Goal: Ask a question

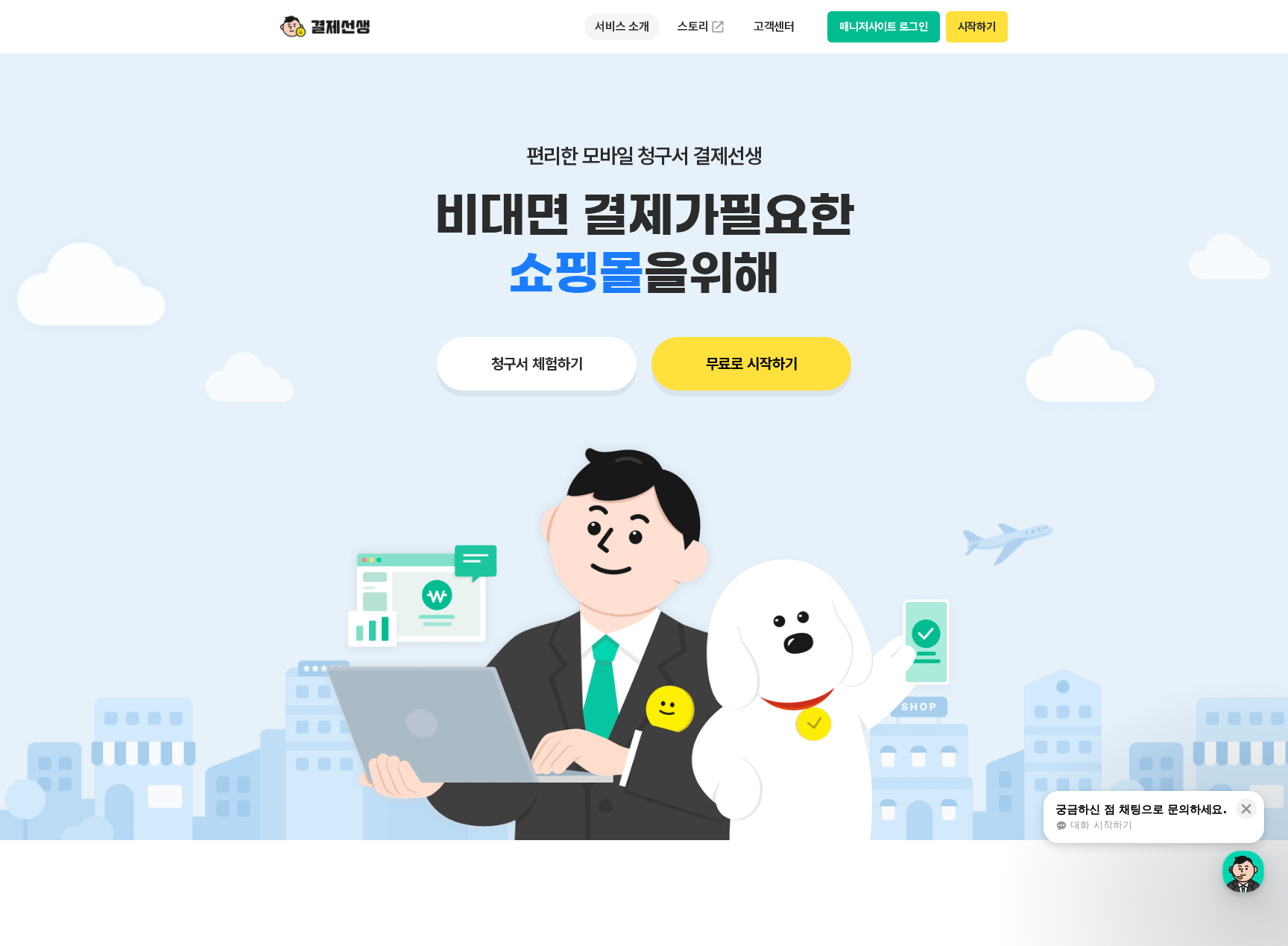
click at [628, 30] on p "서비스 소개" at bounding box center [621, 26] width 75 height 27
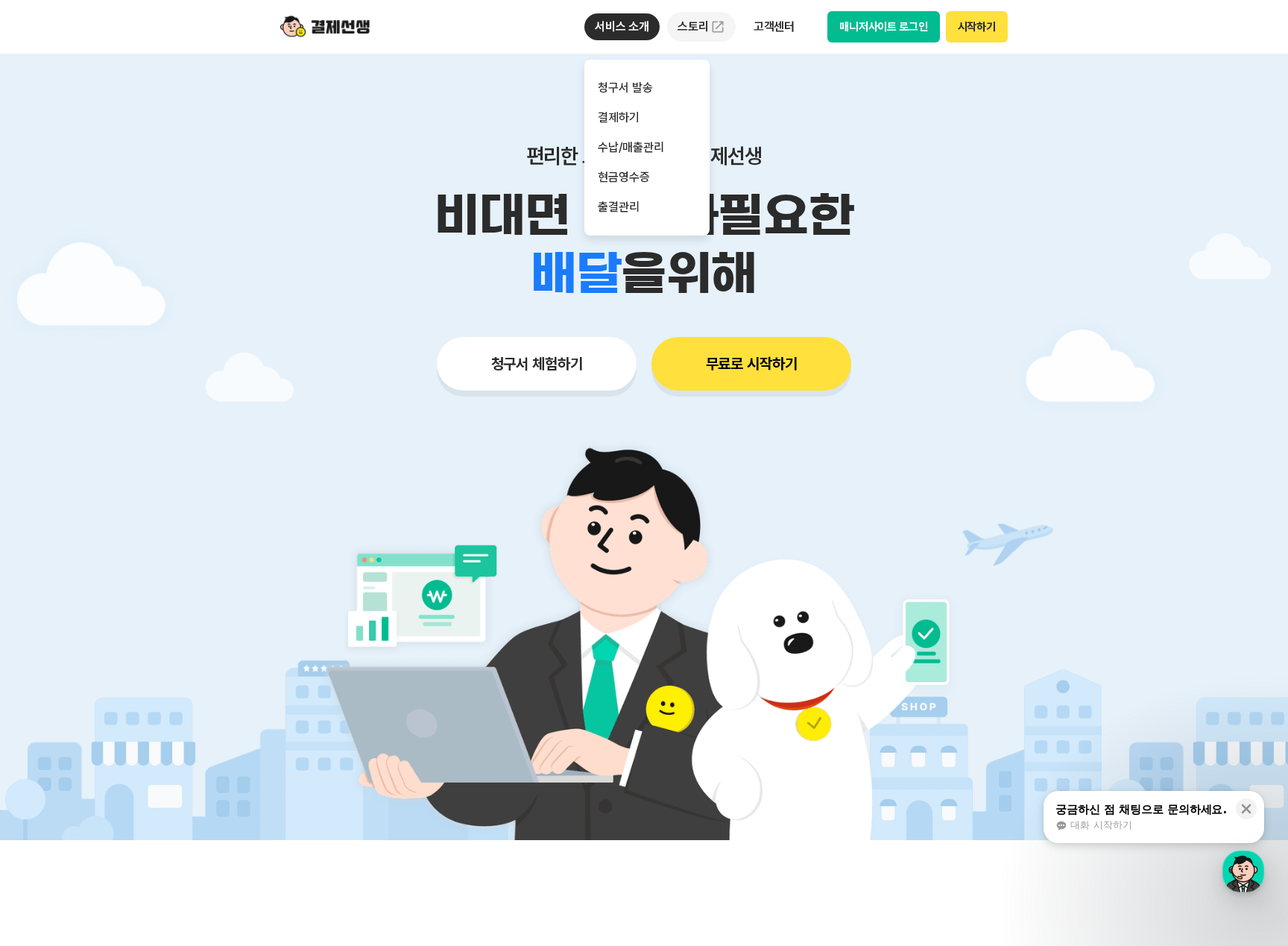
click at [695, 30] on link "스토리" at bounding box center [701, 26] width 68 height 29
click at [767, 29] on p "고객센터" at bounding box center [774, 26] width 62 height 27
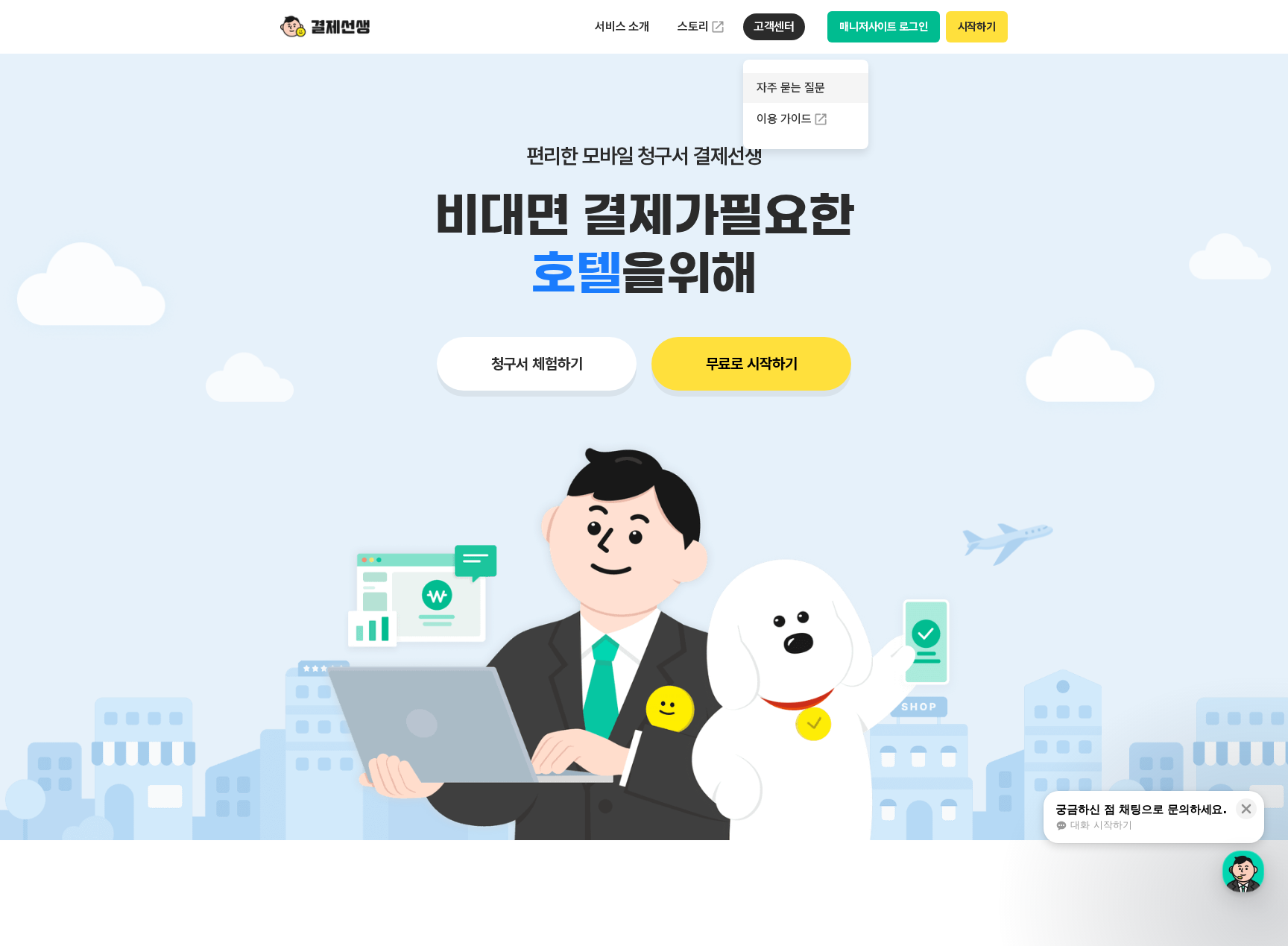
click at [784, 82] on link "자주 묻는 질문" at bounding box center [805, 88] width 125 height 29
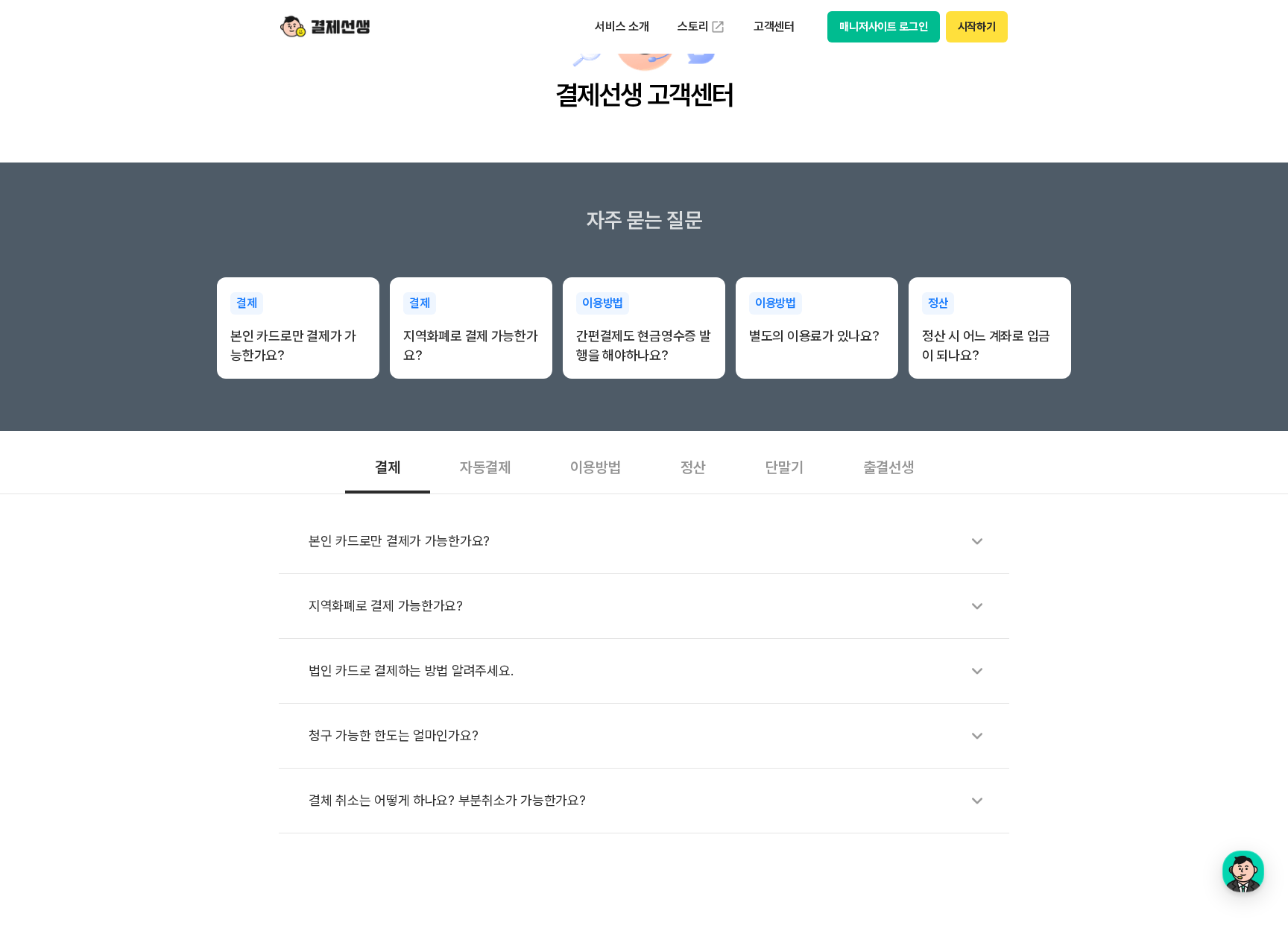
scroll to position [149, 0]
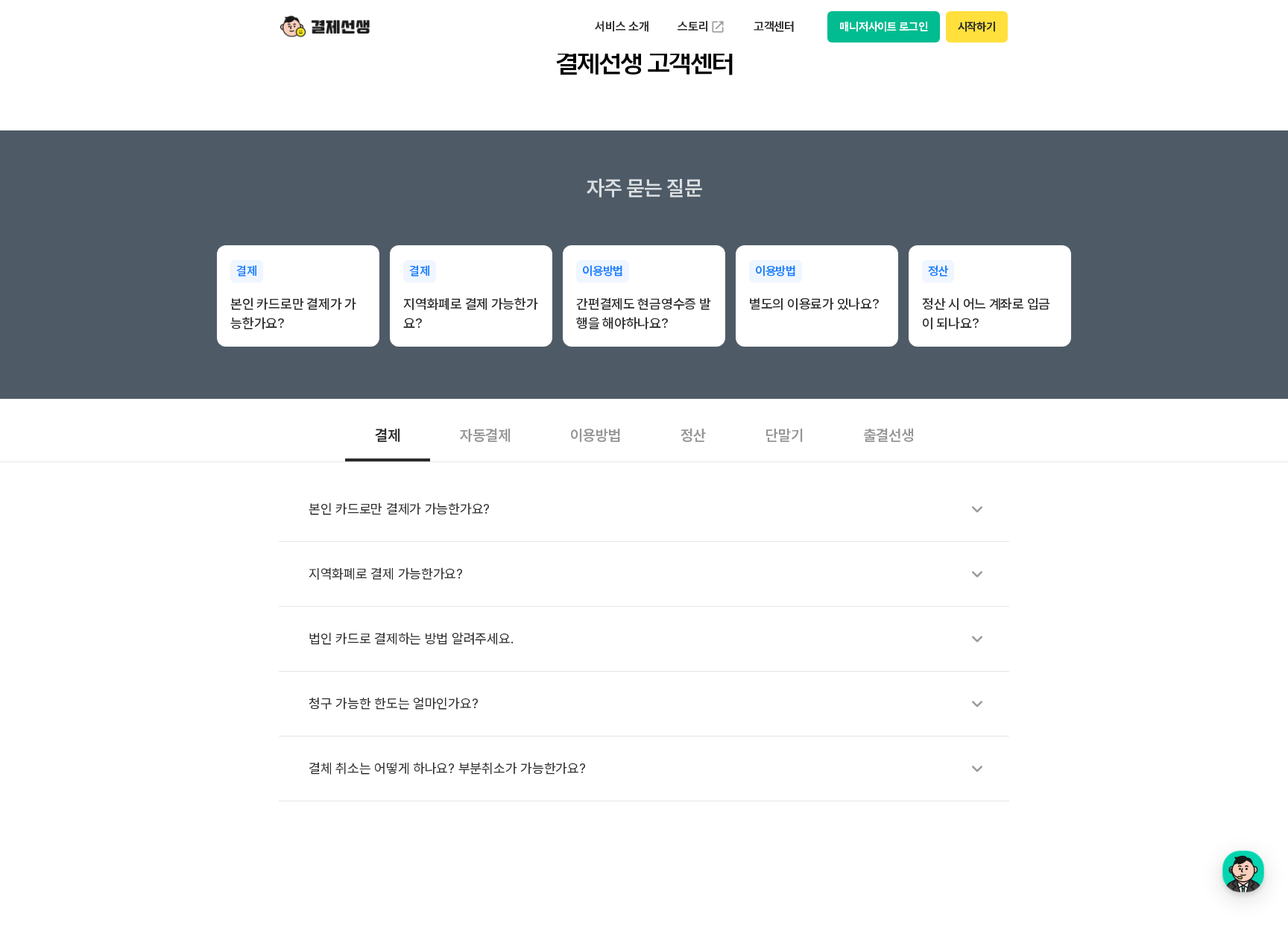
click at [683, 435] on div "정산" at bounding box center [694, 434] width 85 height 55
click at [406, 636] on div "카드 수수료는 어느 정도 되나요?" at bounding box center [652, 639] width 686 height 34
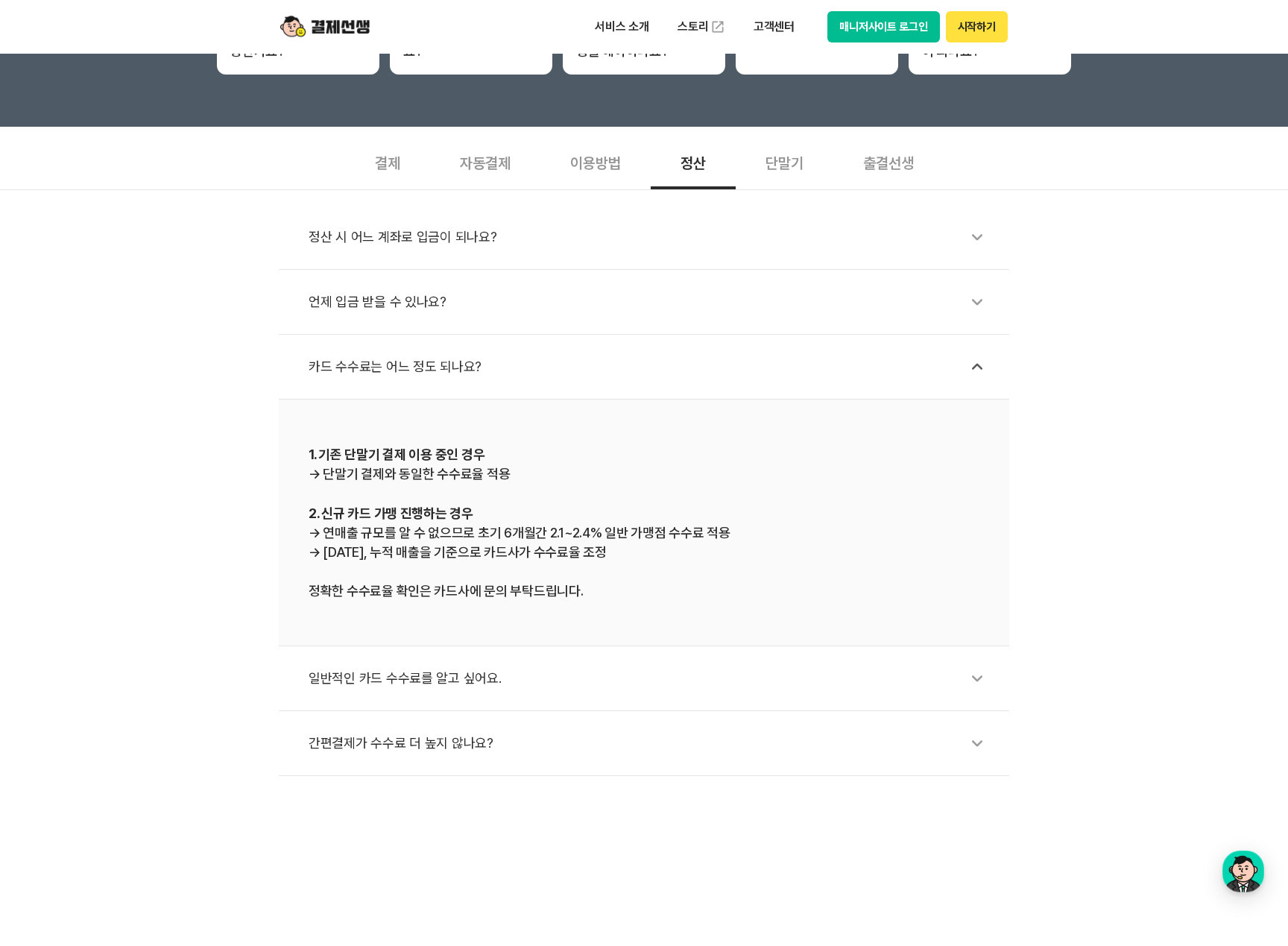
scroll to position [447, 0]
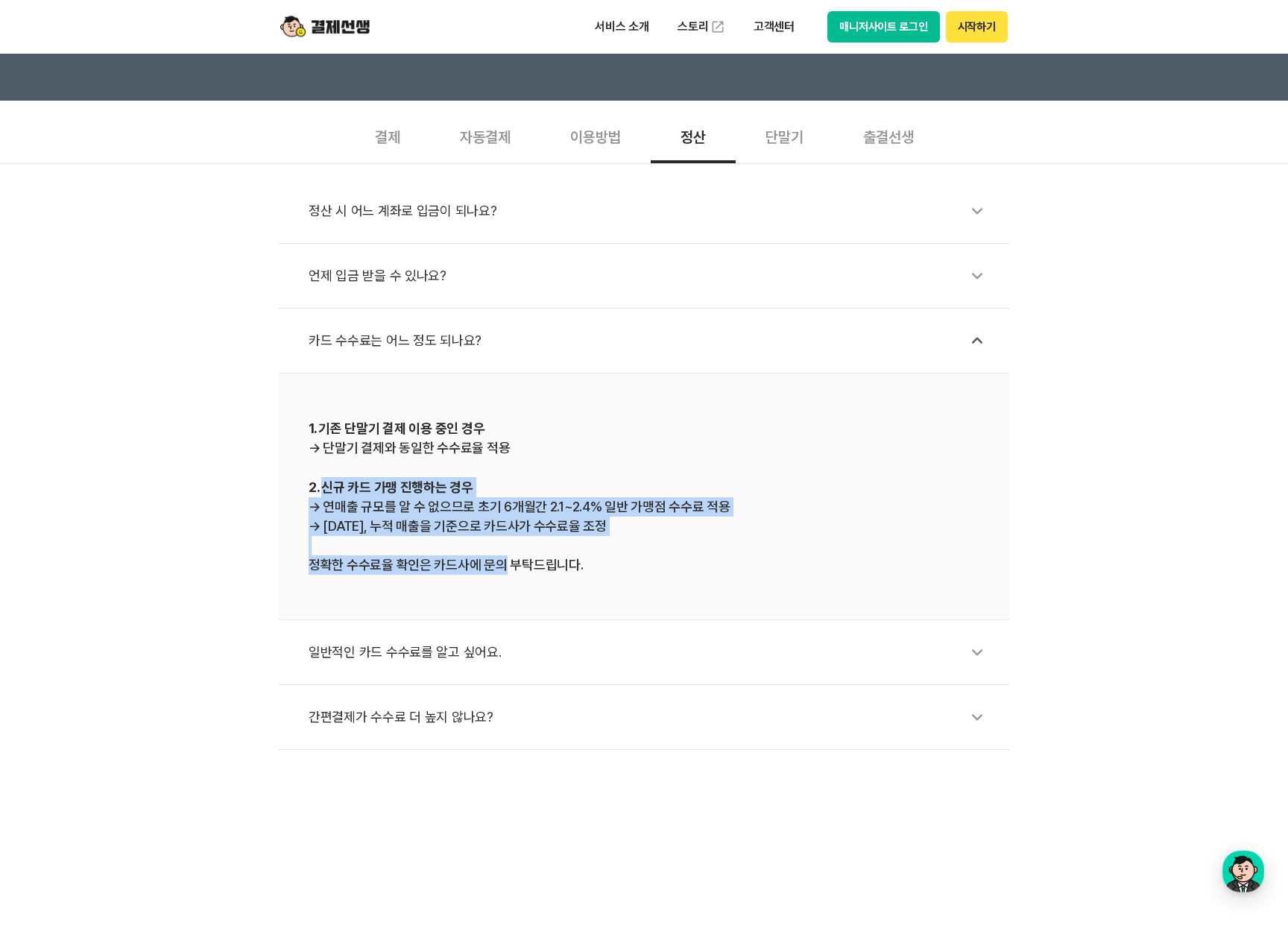
drag, startPoint x: 323, startPoint y: 480, endPoint x: 500, endPoint y: 573, distance: 199.9
click at [500, 573] on div "1. 기존 단말기 결제 이용 중인 경우 → 단말기 결제와 동일한 수수료율 적용 2. 신규 카드 가맹 진행하는 경우 → 연매출 규모를 알 수 없…" at bounding box center [644, 497] width 671 height 157
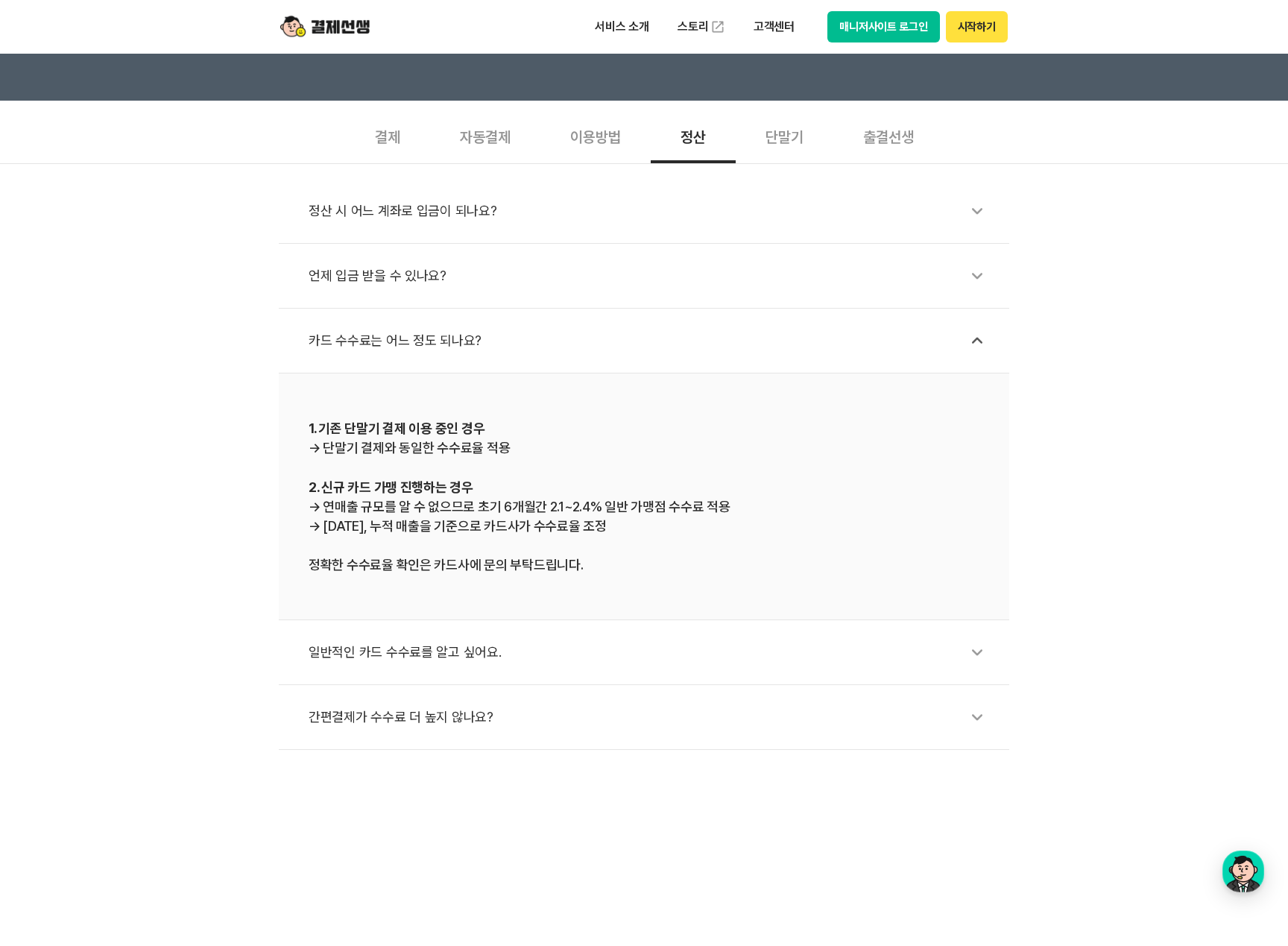
drag, startPoint x: 500, startPoint y: 573, endPoint x: 544, endPoint y: 625, distance: 68.1
click at [576, 615] on li "1. 기존 단말기 결제 이용 중인 경우 → 단말기 결제와 동일한 수수료율 적용 2. 신규 카드 가맹 진행하는 경우 → 연매출 규모를 알 수 없…" at bounding box center [644, 497] width 731 height 247
click at [430, 643] on div "일반적인 카드 수수료를 알고 싶어요." at bounding box center [652, 653] width 686 height 34
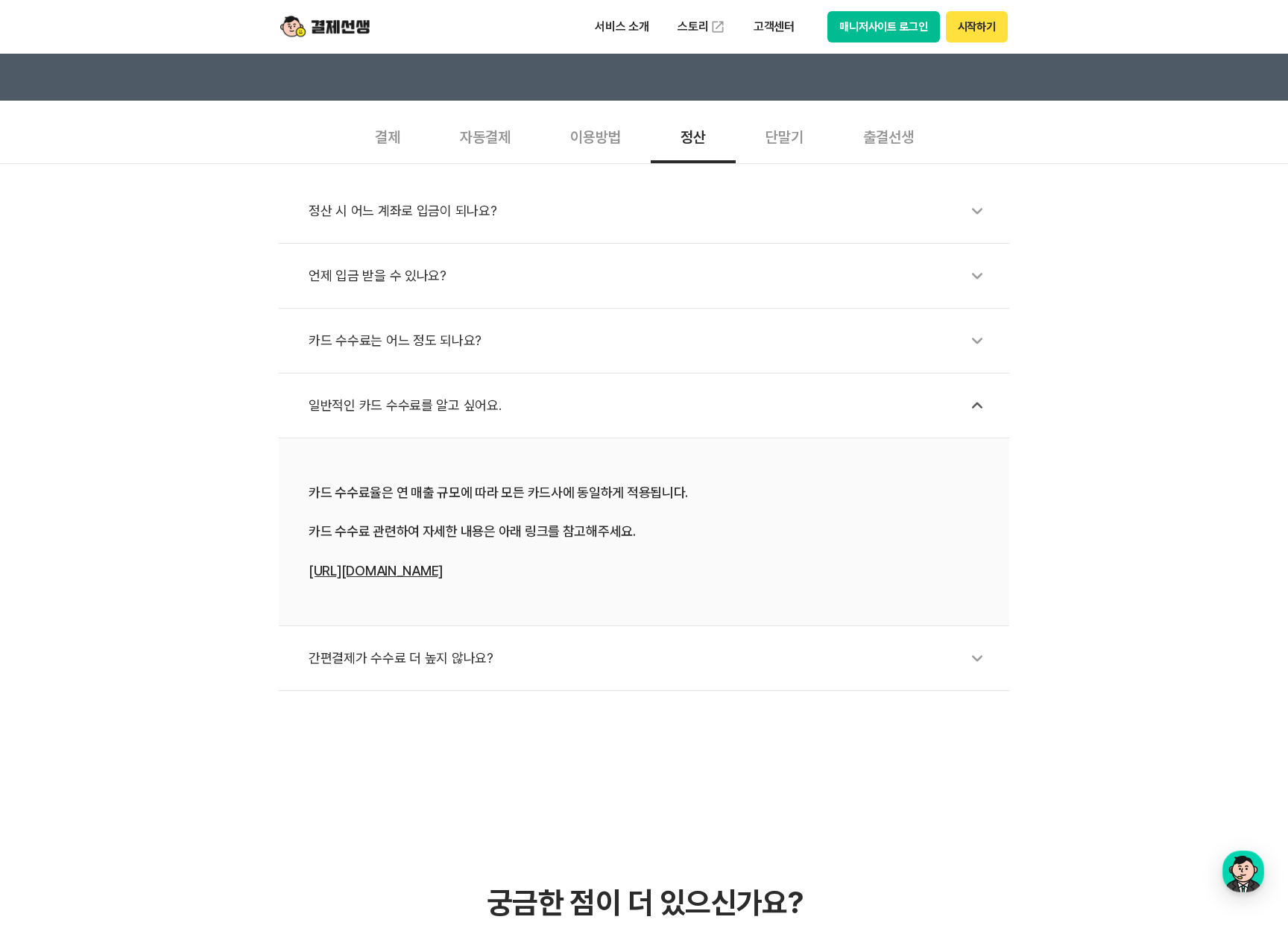
click at [372, 345] on div "카드 수수료는 어느 정도 되나요?" at bounding box center [652, 341] width 686 height 34
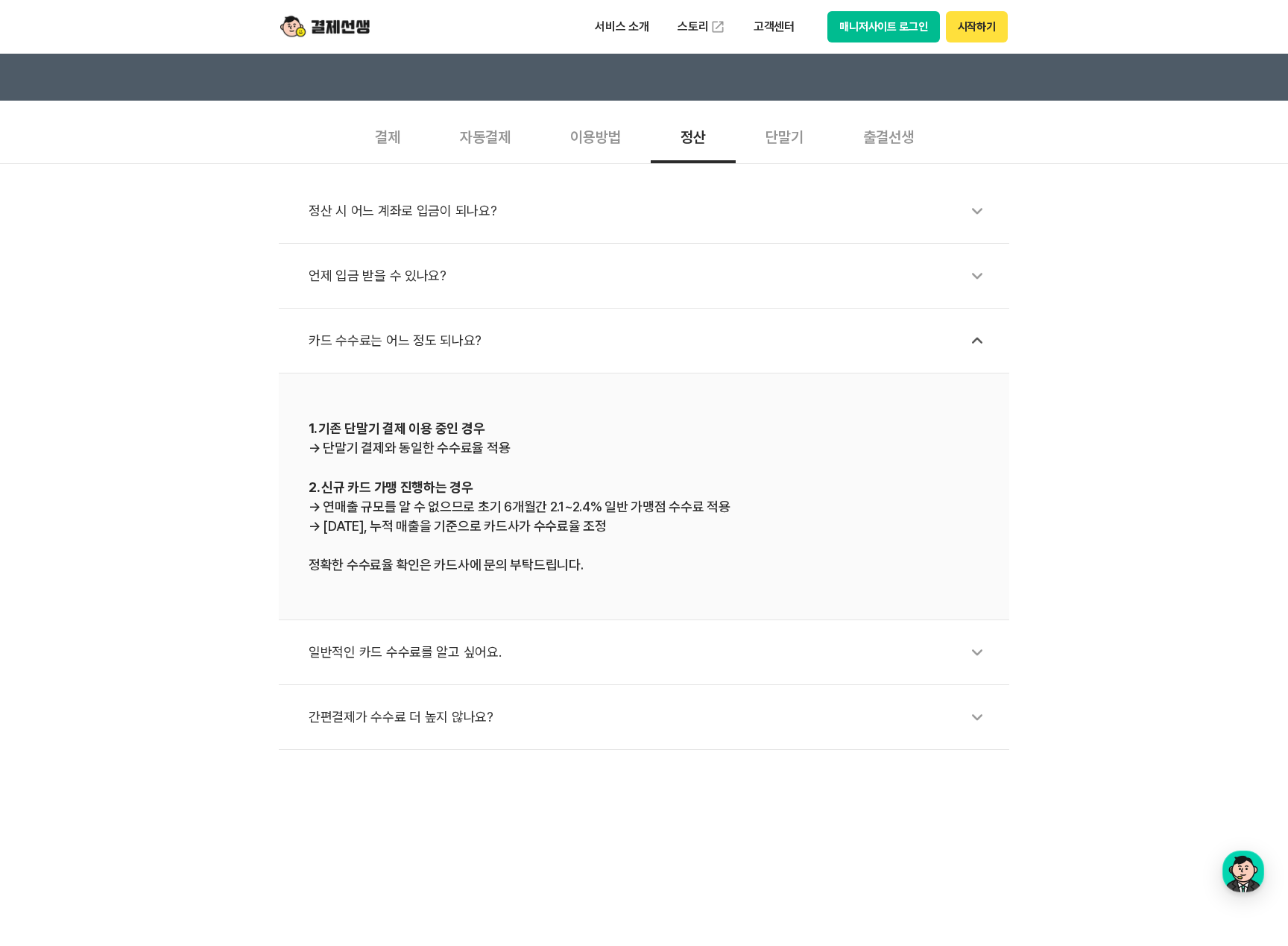
click at [403, 717] on div "간편결제가 수수료 더 높지 않나요?" at bounding box center [652, 717] width 686 height 34
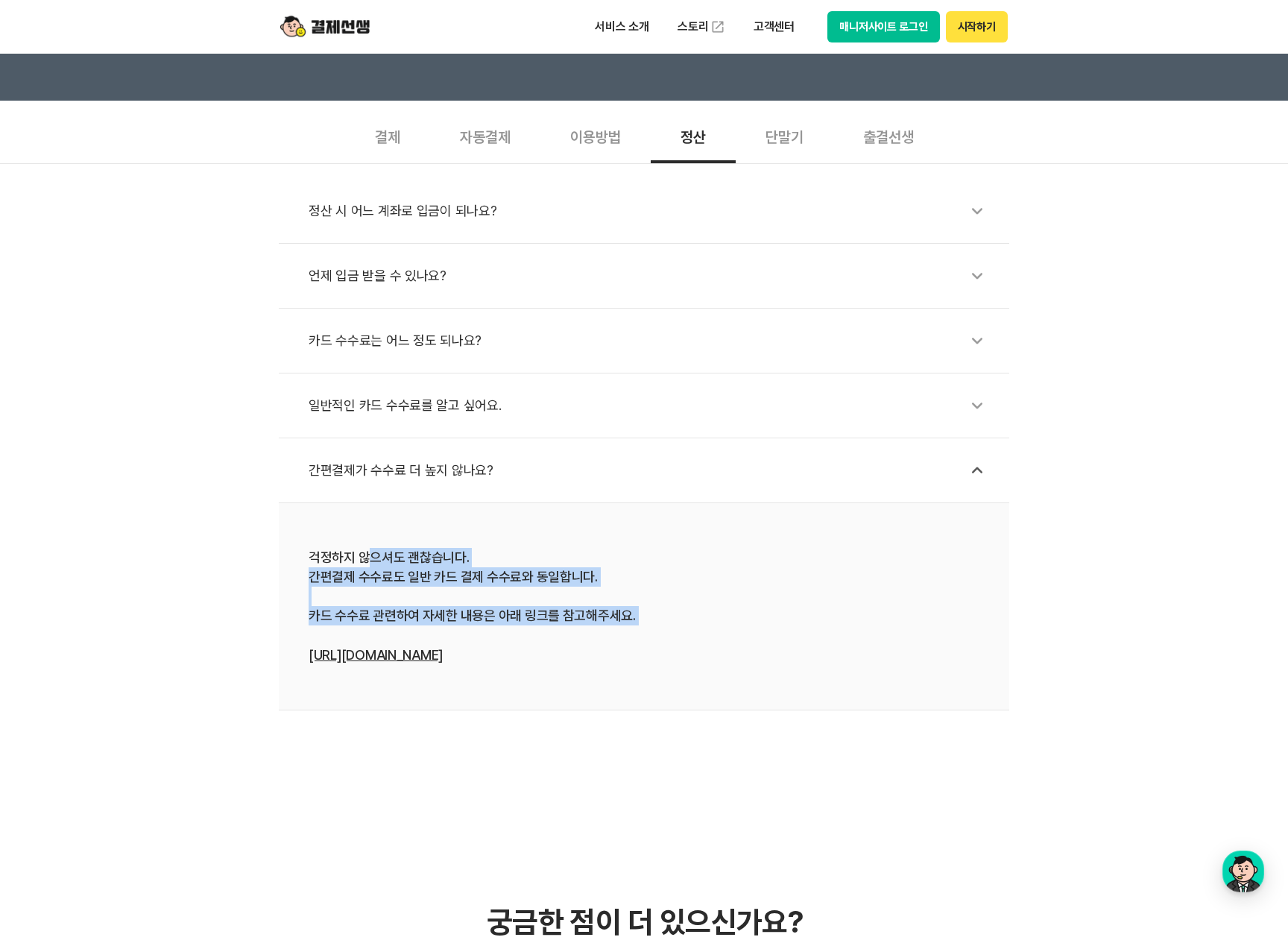
drag, startPoint x: 499, startPoint y: 579, endPoint x: 510, endPoint y: 638, distance: 60.0
click at [510, 638] on div "걱정하지 않으셔도 괜찮습니다. 간편결제 수수료도 일반 카드 결제 수수료와 동일합니다. 카드 수수료 관련하여 자세한 내용은 아래 링크를 참고해주…" at bounding box center [644, 606] width 671 height 117
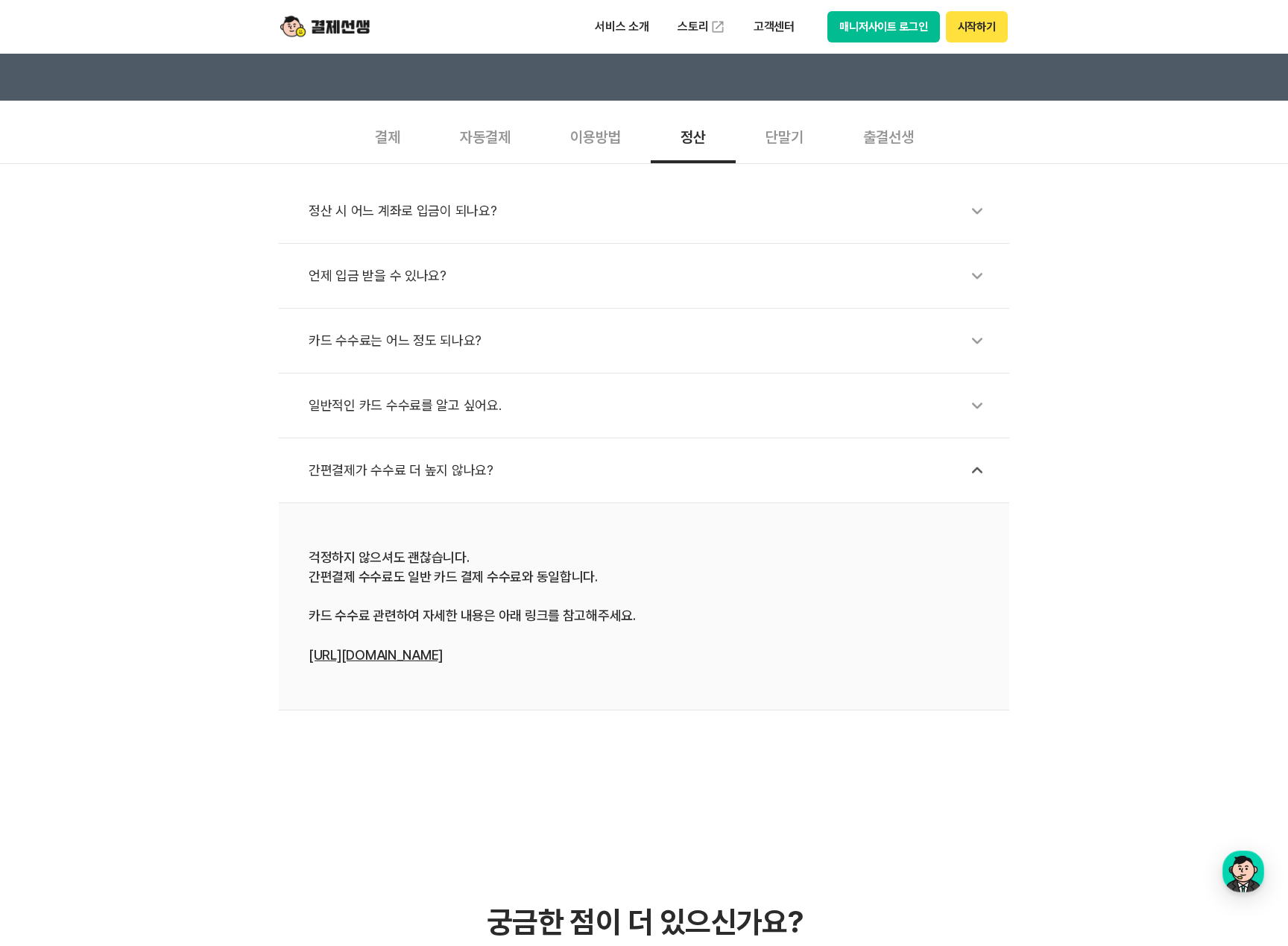
drag, startPoint x: 510, startPoint y: 638, endPoint x: 528, endPoint y: 695, distance: 59.8
click at [526, 695] on li "걱정하지 않으셔도 괜찮습니다. 간편결제 수수료도 일반 카드 결제 수수료와 동일합니다. 카드 수수료 관련하여 자세한 내용은 아래 링크를 참고해주…" at bounding box center [644, 606] width 731 height 207
click at [786, 141] on div "단말기" at bounding box center [784, 135] width 98 height 55
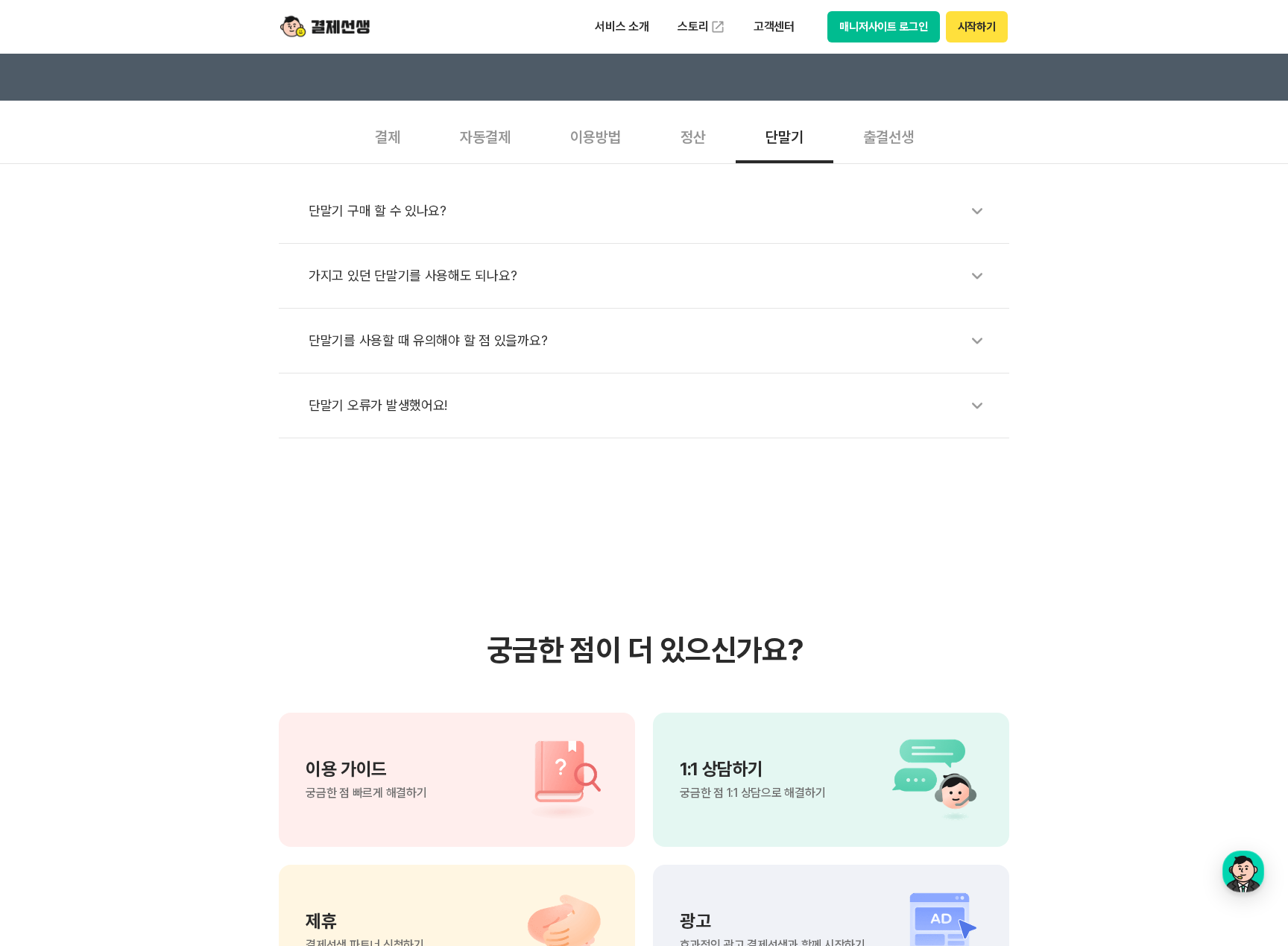
click at [423, 272] on div "가지고 있던 단말기를 사용해도 되나요?" at bounding box center [652, 275] width 686 height 34
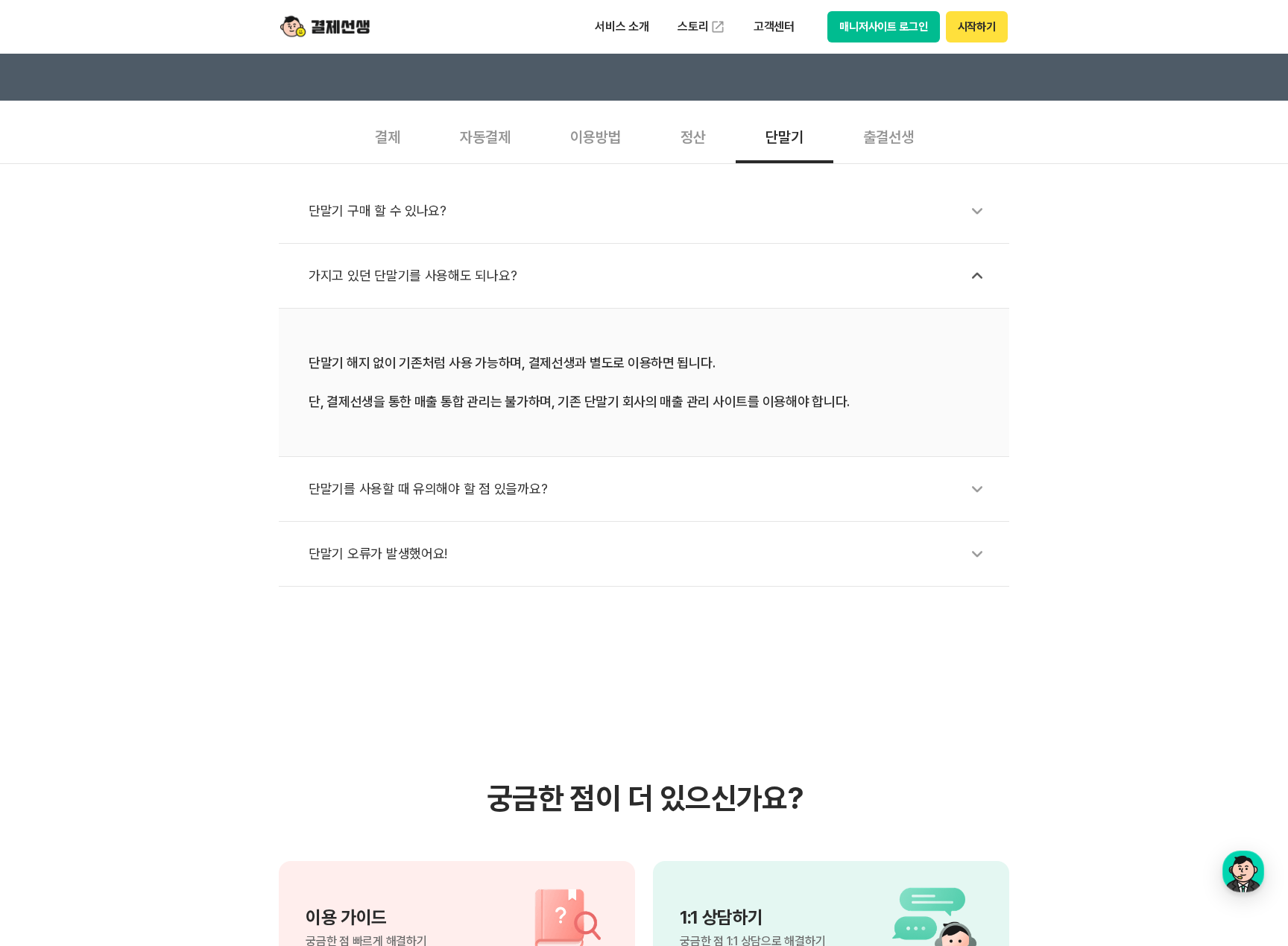
click at [472, 358] on div "단말기 해지 없이 기존처럼 사용 가능하며, 결제선생과 별도로 이용하면 됩니다. 단, 결제선생을 통한 매출 통합 관리는 불가하며, 기존 단말기 …" at bounding box center [644, 382] width 671 height 58
drag, startPoint x: 311, startPoint y: 363, endPoint x: 541, endPoint y: 359, distance: 230.0
click at [541, 359] on div "단말기 해지 없이 기존처럼 사용 가능하며, 결제선생과 별도로 이용하면 됩니다. 단, 결제선생을 통한 매출 통합 관리는 불가하며, 기존 단말기 …" at bounding box center [644, 382] width 671 height 58
drag, startPoint x: 541, startPoint y: 359, endPoint x: 407, endPoint y: 402, distance: 140.7
click at [456, 408] on div "단말기 해지 없이 기존처럼 사용 가능하며, 결제선생과 별도로 이용하면 됩니다. 단, 결제선생을 통한 매출 통합 관리는 불가하며, 기존 단말기 …" at bounding box center [644, 382] width 671 height 58
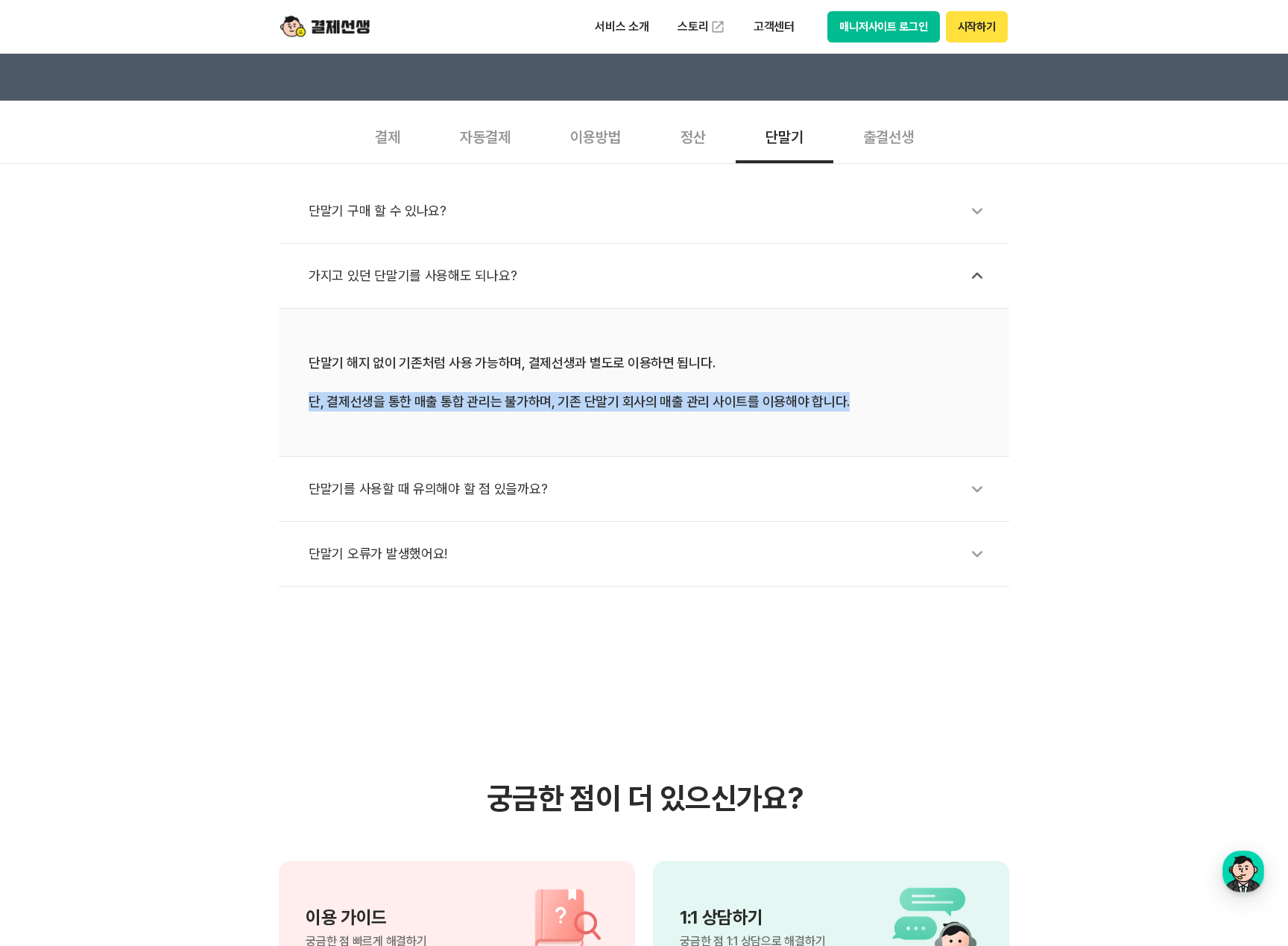
drag, startPoint x: 362, startPoint y: 393, endPoint x: 856, endPoint y: 423, distance: 494.9
click at [856, 423] on li "단말기 해지 없이 기존처럼 사용 가능하며, 결제선생과 별도로 이용하면 됩니다. 단, 결제선생을 통한 매출 통합 관리는 불가하며, 기존 단말기 …" at bounding box center [644, 383] width 731 height 148
drag, startPoint x: 856, startPoint y: 423, endPoint x: 853, endPoint y: 410, distance: 13.3
click at [857, 410] on div "단말기 해지 없이 기존처럼 사용 가능하며, 결제선생과 별도로 이용하면 됩니다. 단, 결제선생을 통한 매출 통합 관리는 불가하며, 기존 단말기 …" at bounding box center [644, 382] width 671 height 58
drag, startPoint x: 855, startPoint y: 405, endPoint x: 241, endPoint y: 336, distance: 617.9
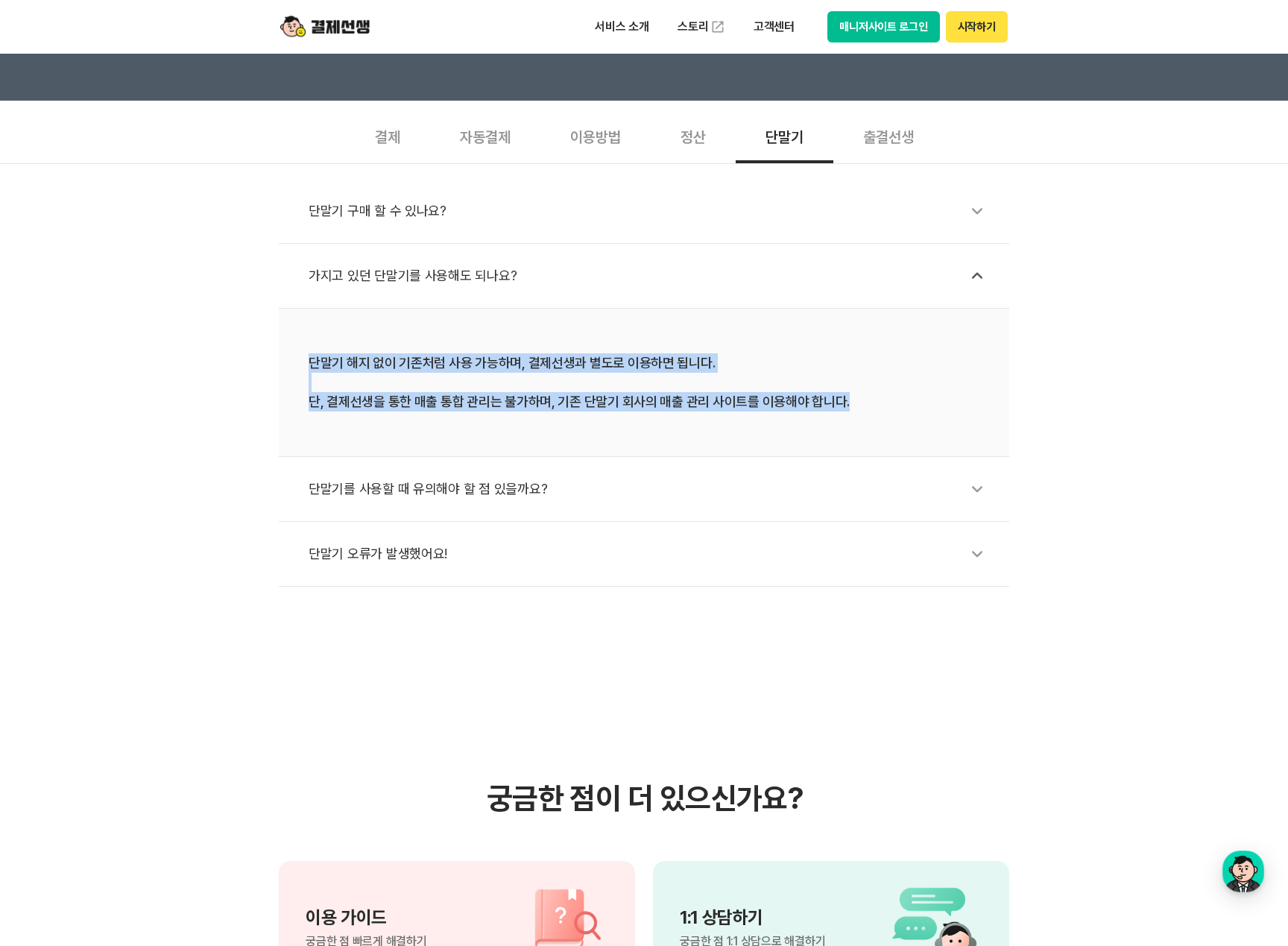
click at [241, 336] on div "단말기 구매 할 수 있나요? 가지고 있던 단말기를 사용해도 되나요? 단말기 해지 없이 기존처럼 사용 가능하며, 결제선생과 별도로 이용하면 됩니…" at bounding box center [644, 375] width 1288 height 424
click at [505, 662] on section "궁금한 점이 더 있으신가요? 이용 가이드 궁금한 점 빠르게 해결하기 1:1 상담하기 궁금한 점 1:1 상담으로 해결하기 제휴 결제선생 파트너 …" at bounding box center [644, 964] width 1288 height 754
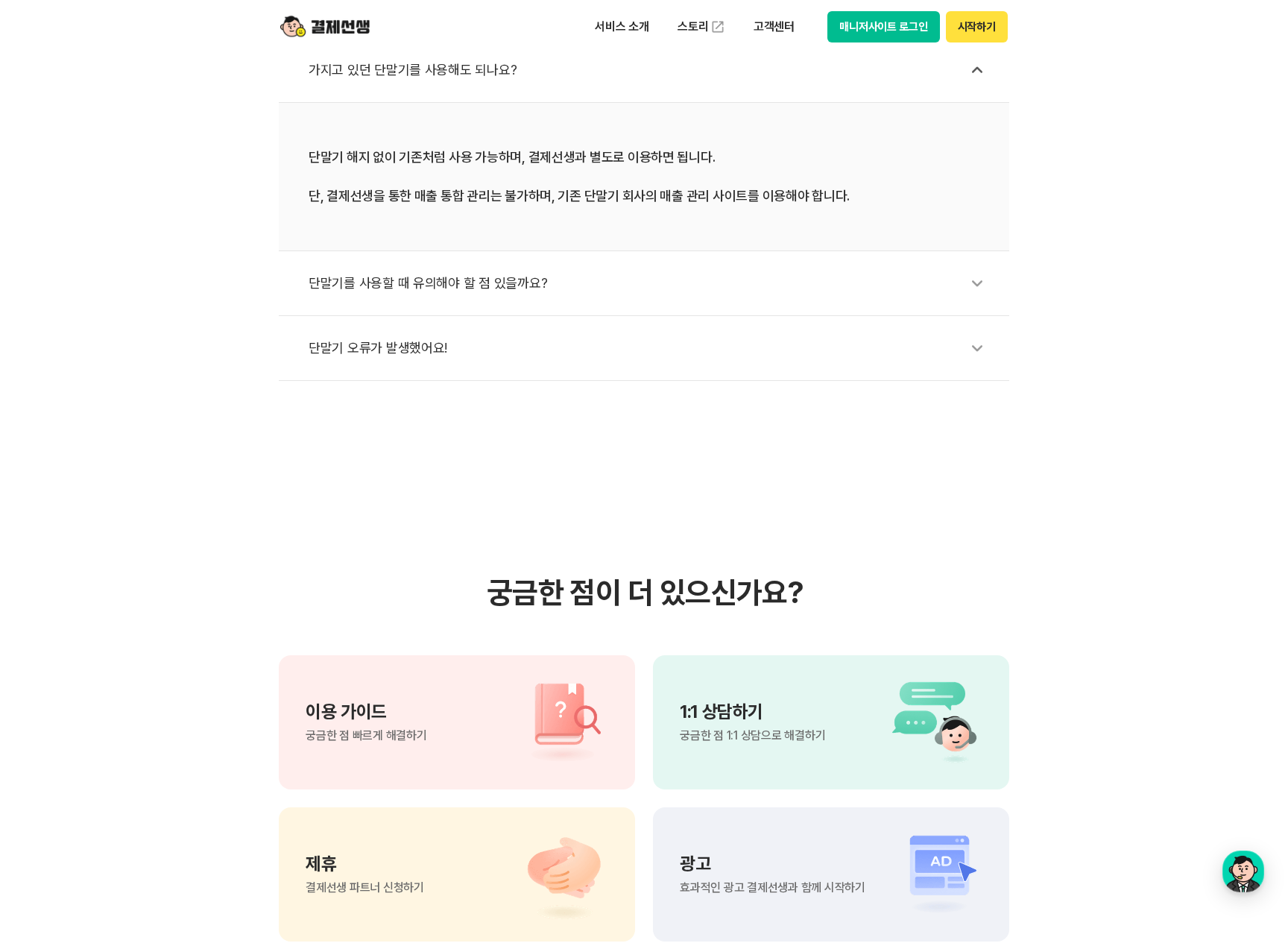
scroll to position [671, 0]
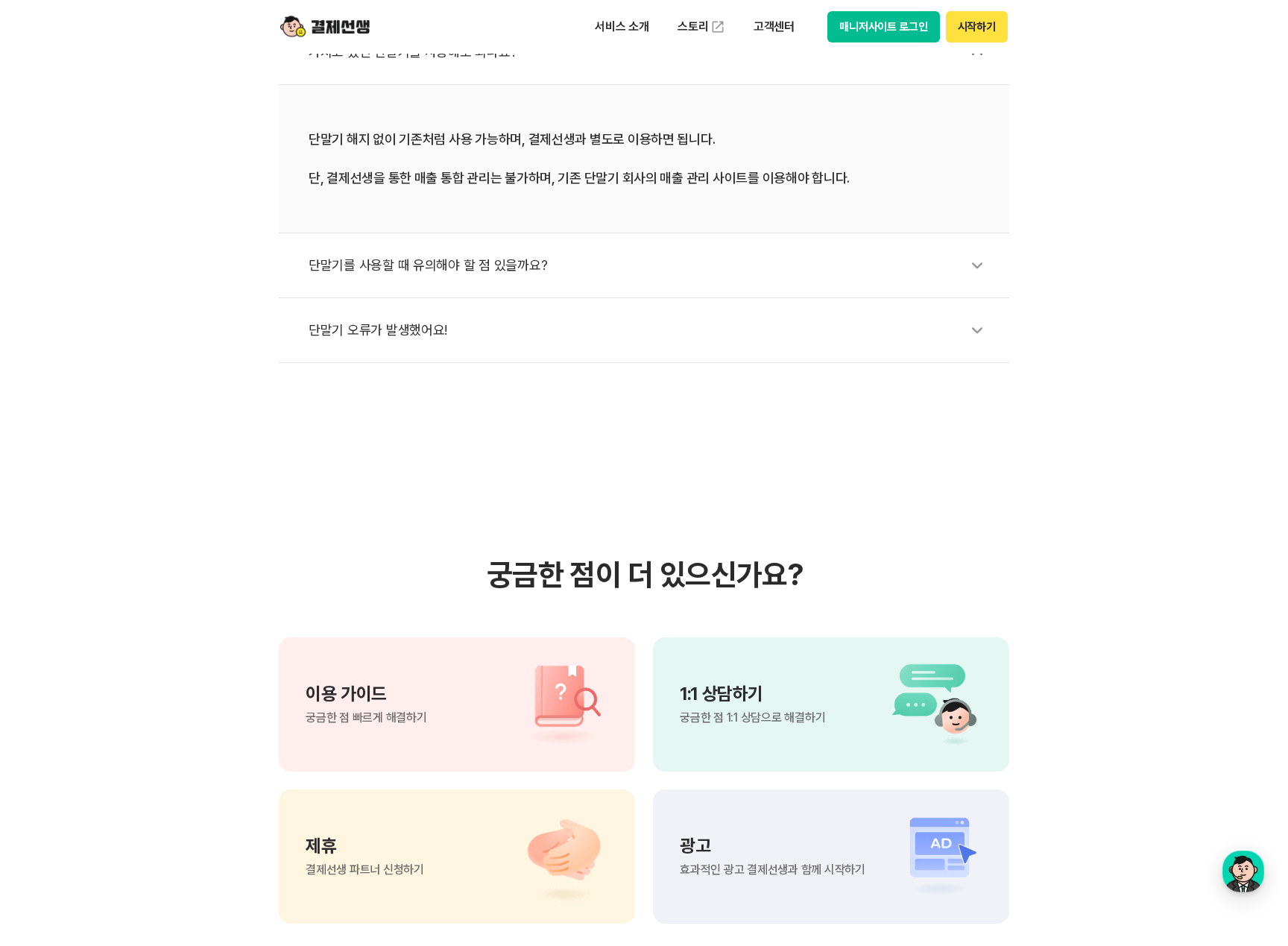
click at [742, 700] on p "1:1 상담하기" at bounding box center [752, 694] width 145 height 18
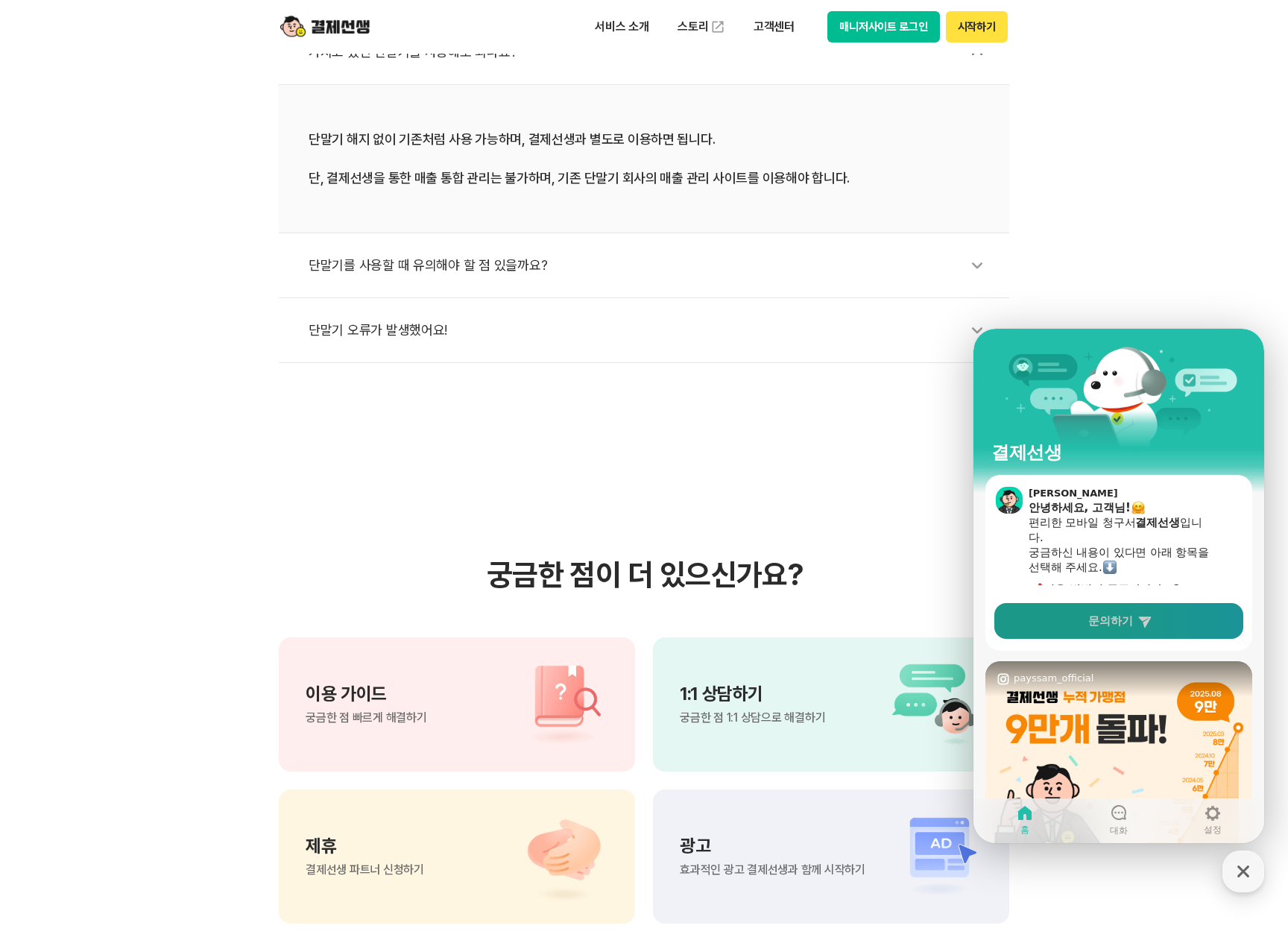
click at [1117, 616] on span "문의하기" at bounding box center [1111, 621] width 45 height 15
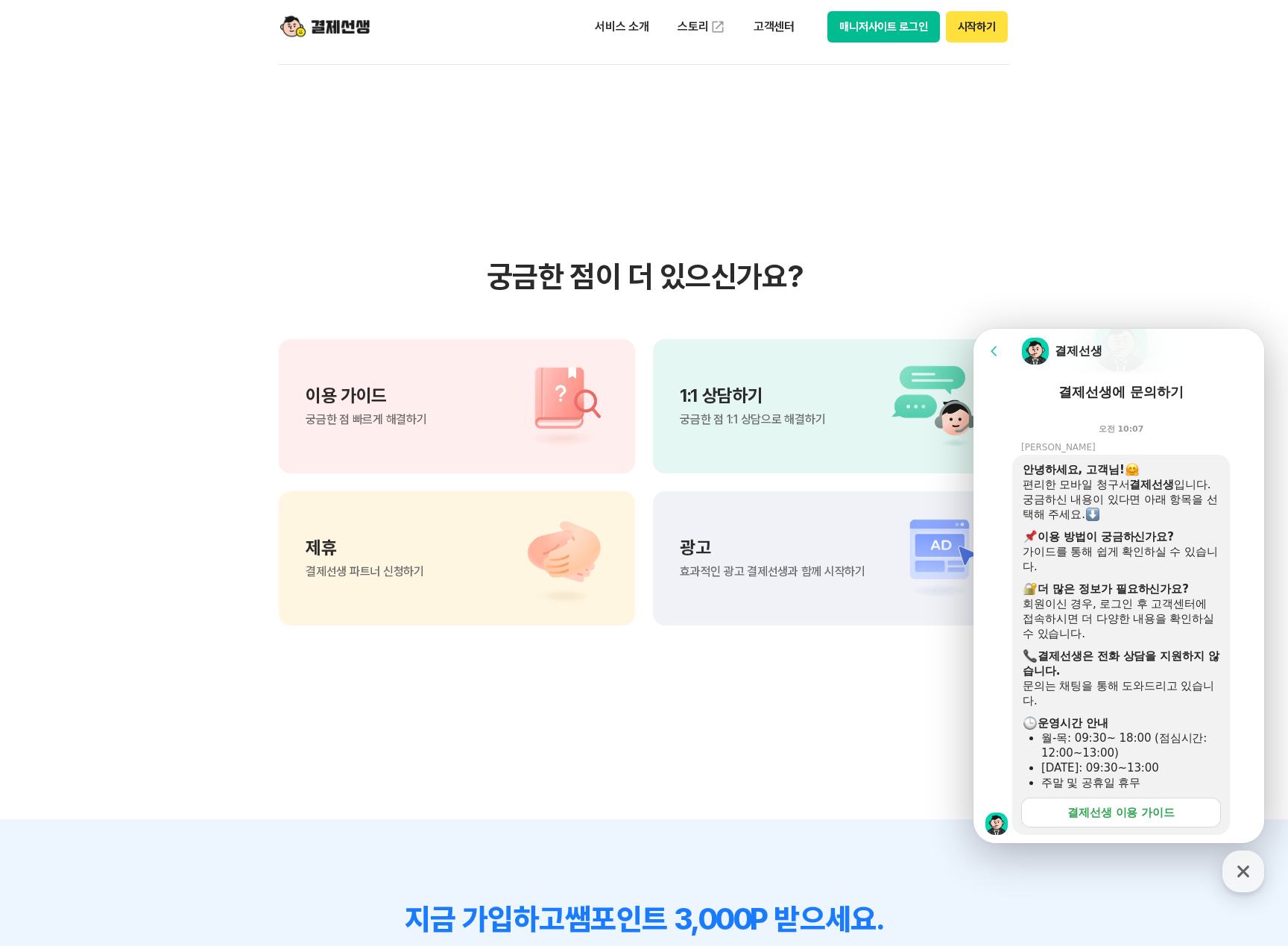
scroll to position [149, 0]
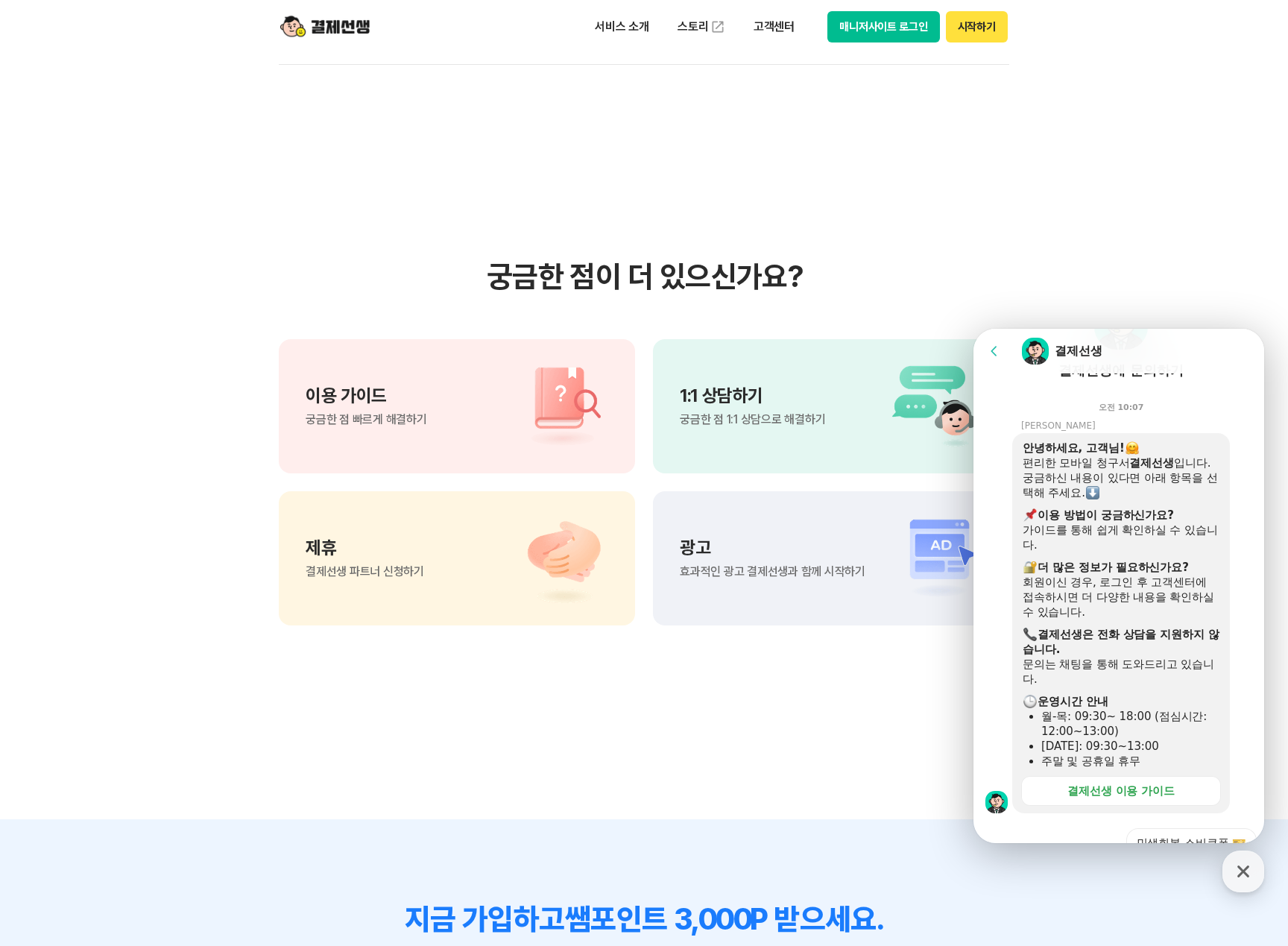
click at [1054, 657] on div "문의는 채팅을 통해 도와드리고 있습니다." at bounding box center [1121, 671] width 197 height 29
click at [1118, 784] on div "결제선생 이용 가이드" at bounding box center [1121, 791] width 107 height 15
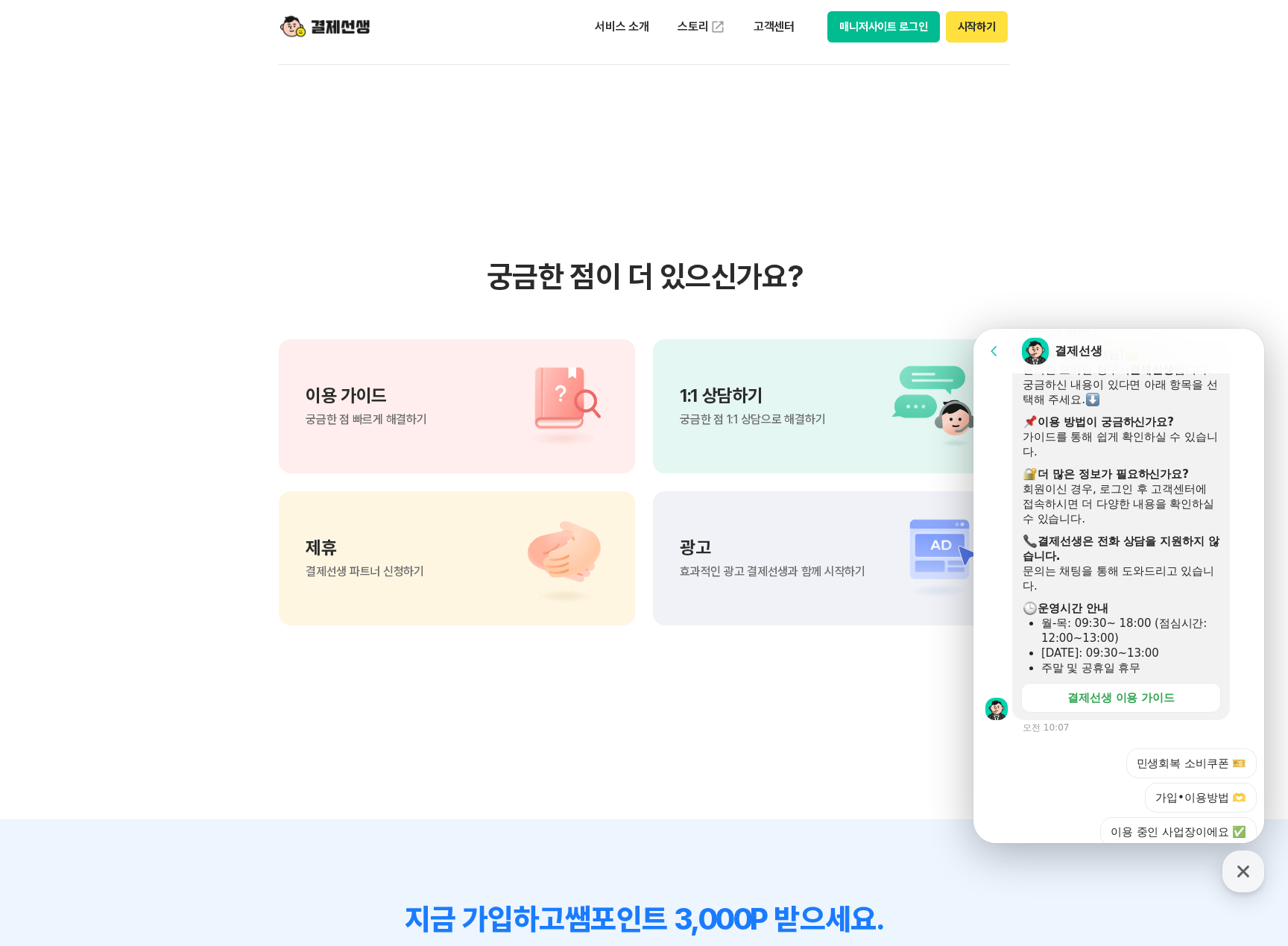
scroll to position [244, 0]
click at [1206, 781] on button "가입•이용방법 🫶" at bounding box center [1201, 796] width 112 height 29
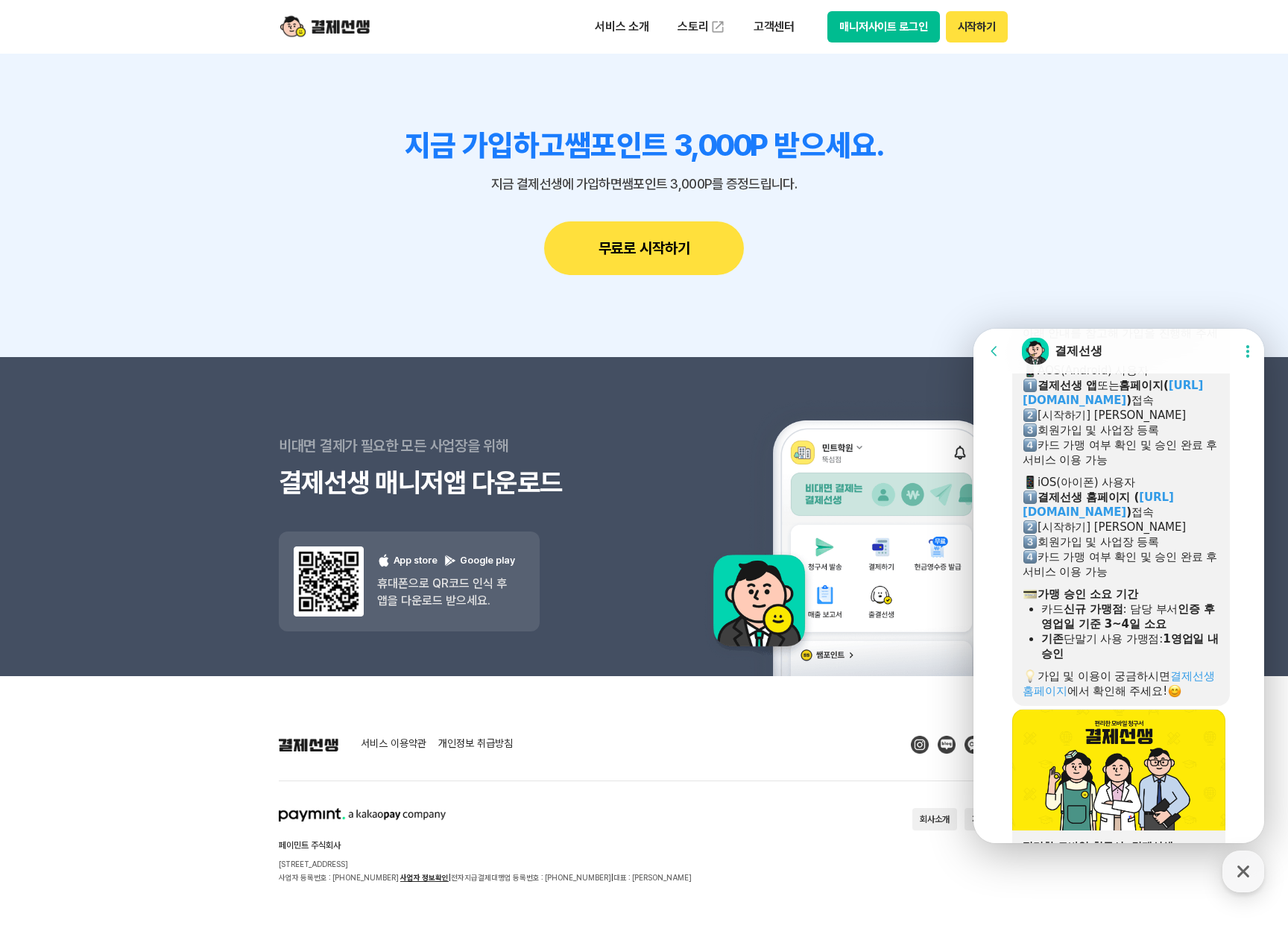
scroll to position [1756, 0]
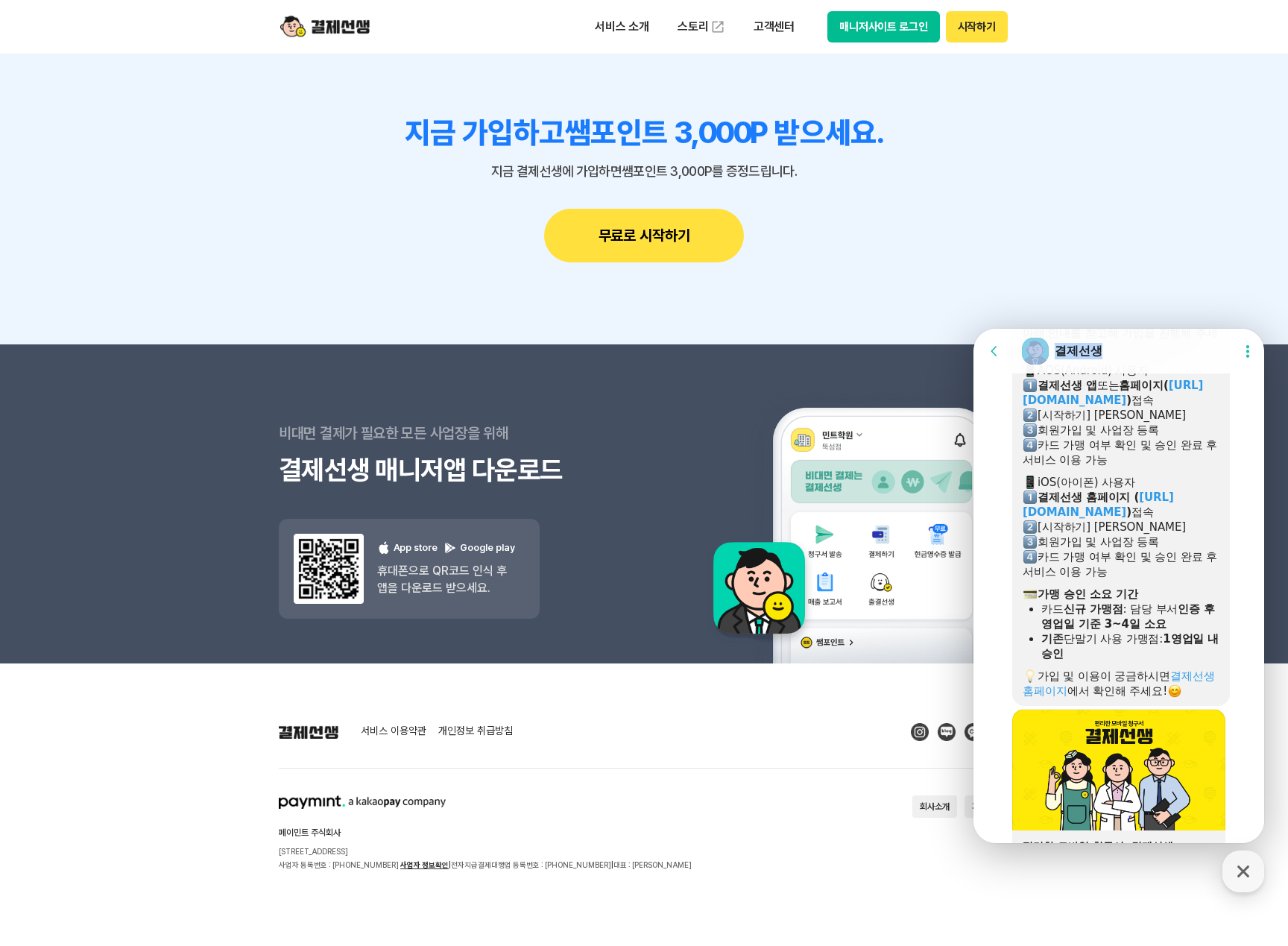
drag, startPoint x: 1136, startPoint y: 348, endPoint x: 1245, endPoint y: 296, distance: 120.8
click at [1245, 329] on html "Go to previous page Chat Room 결제선생 Show userchat action dialog Message List [DA…" at bounding box center [1119, 329] width 291 height 0
drag, startPoint x: 1245, startPoint y: 296, endPoint x: 1244, endPoint y: 355, distance: 59.0
click at [1246, 355] on icon at bounding box center [1248, 352] width 3 height 12
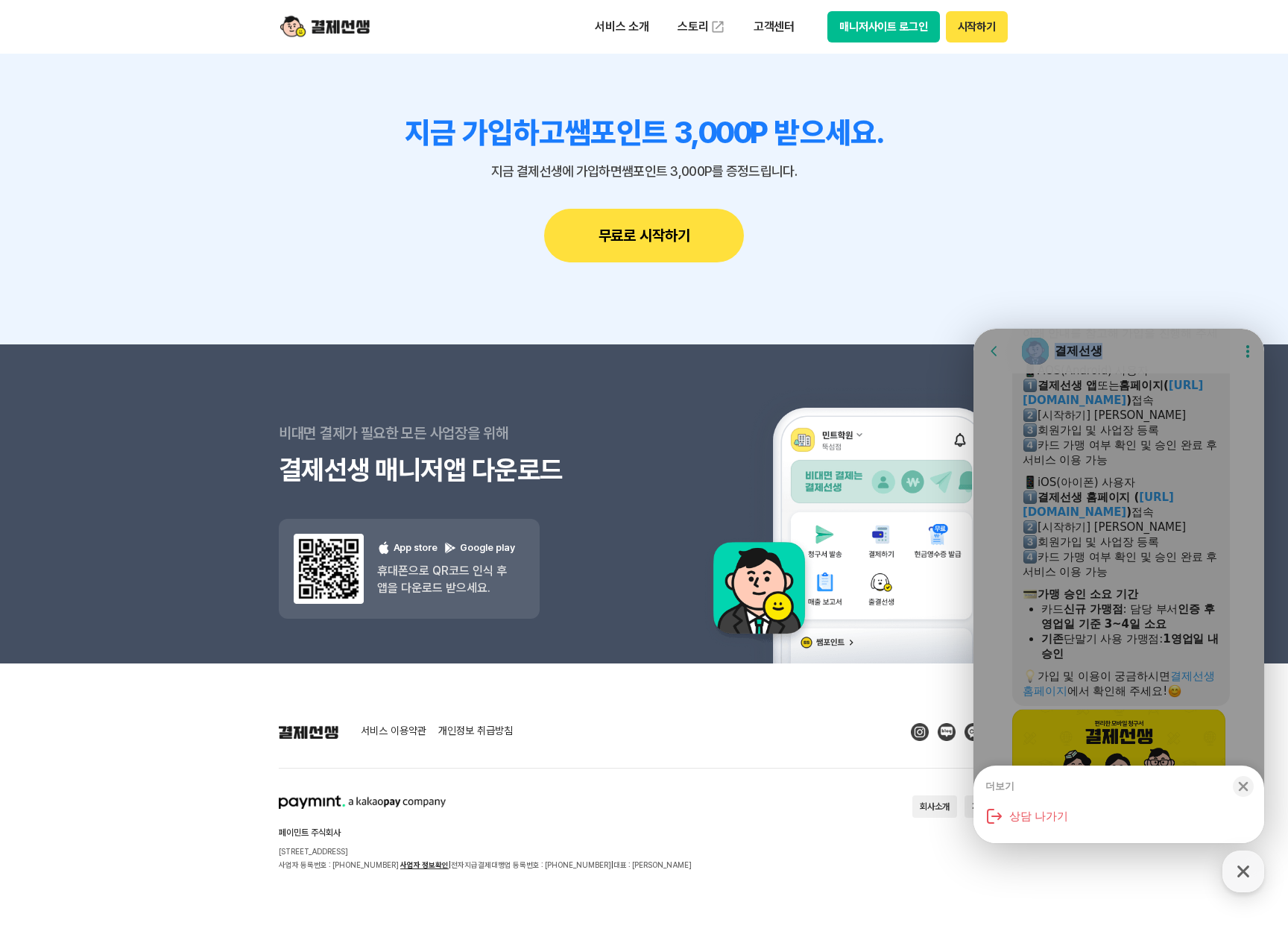
drag, startPoint x: 1243, startPoint y: 786, endPoint x: 1184, endPoint y: 774, distance: 60.2
click at [1243, 787] on icon "button" at bounding box center [1244, 787] width 9 height 9
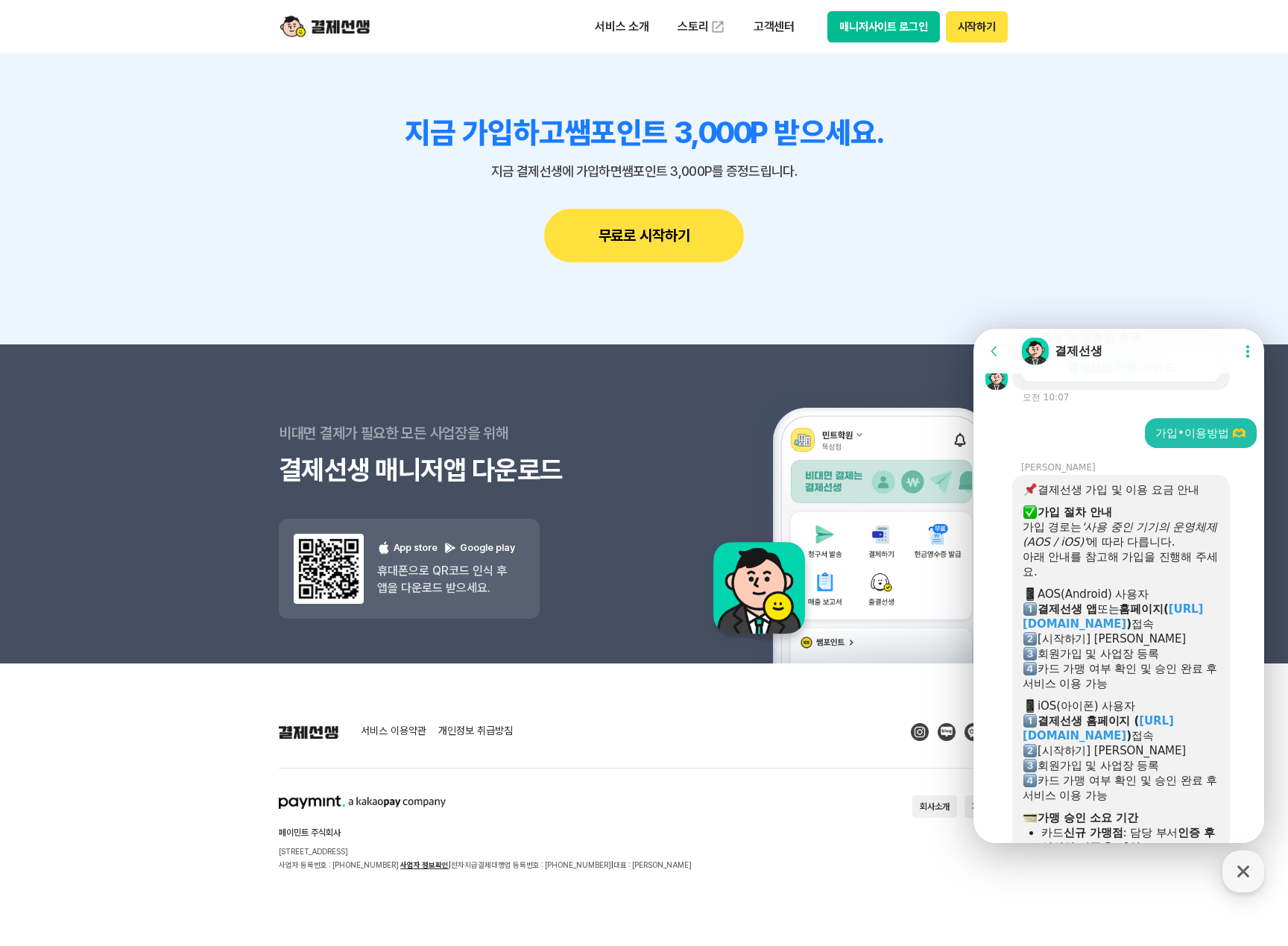
scroll to position [498, 0]
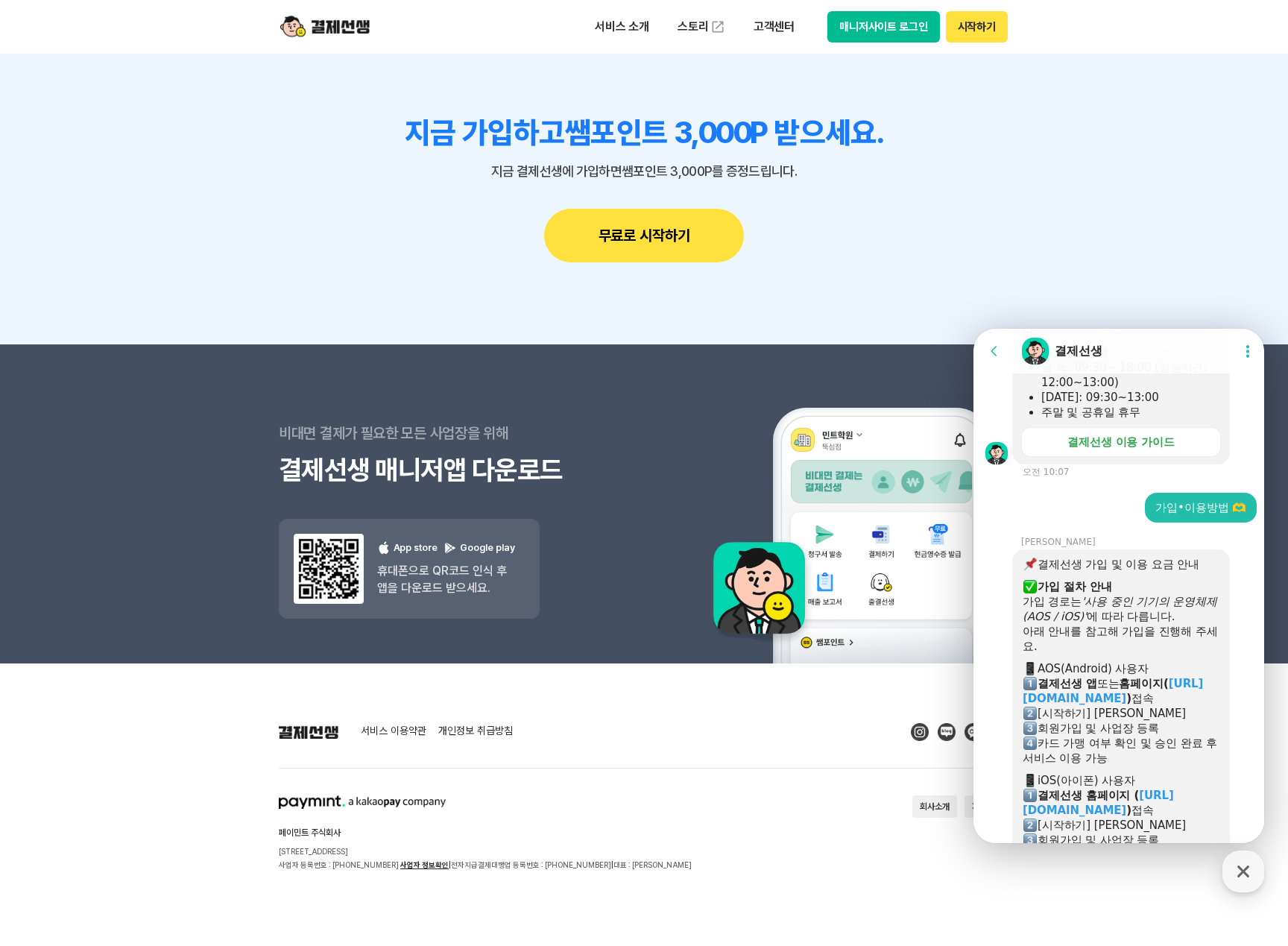
click at [1117, 736] on div "카드 가맹 여부 확인 및 승인 완료 후 서비스 이용 가능" at bounding box center [1121, 750] width 197 height 29
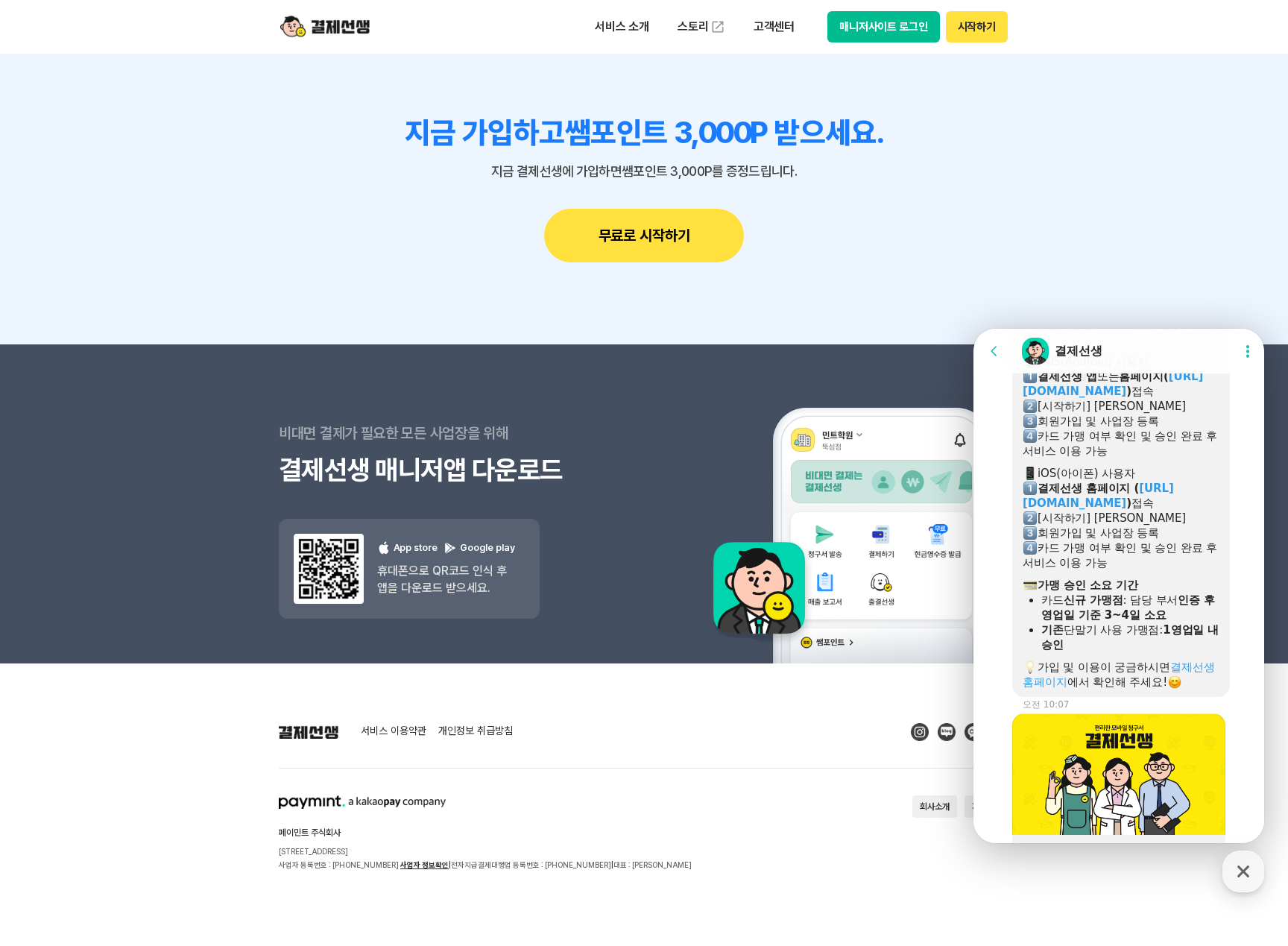
scroll to position [807, 0]
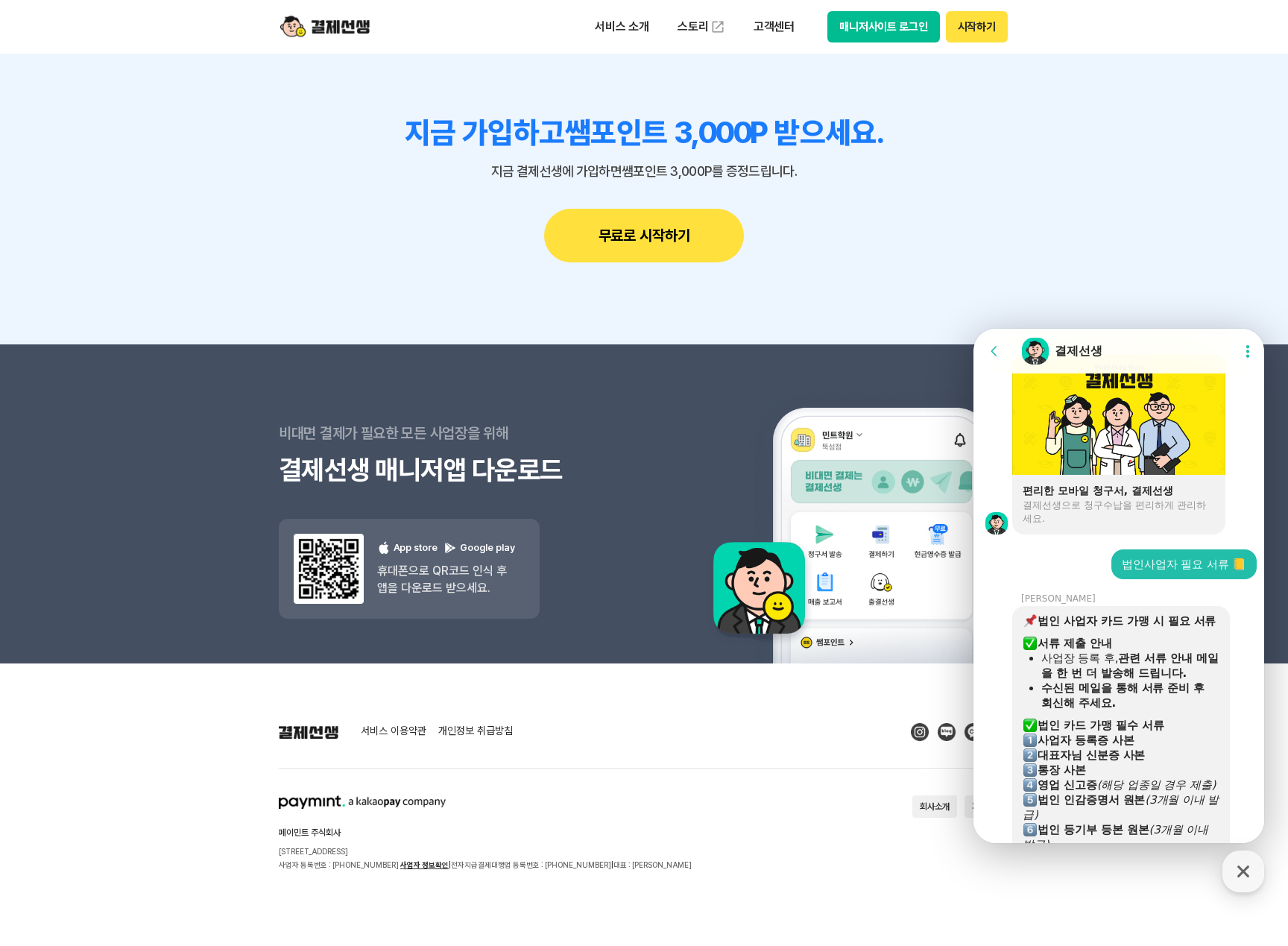
scroll to position [1177, 0]
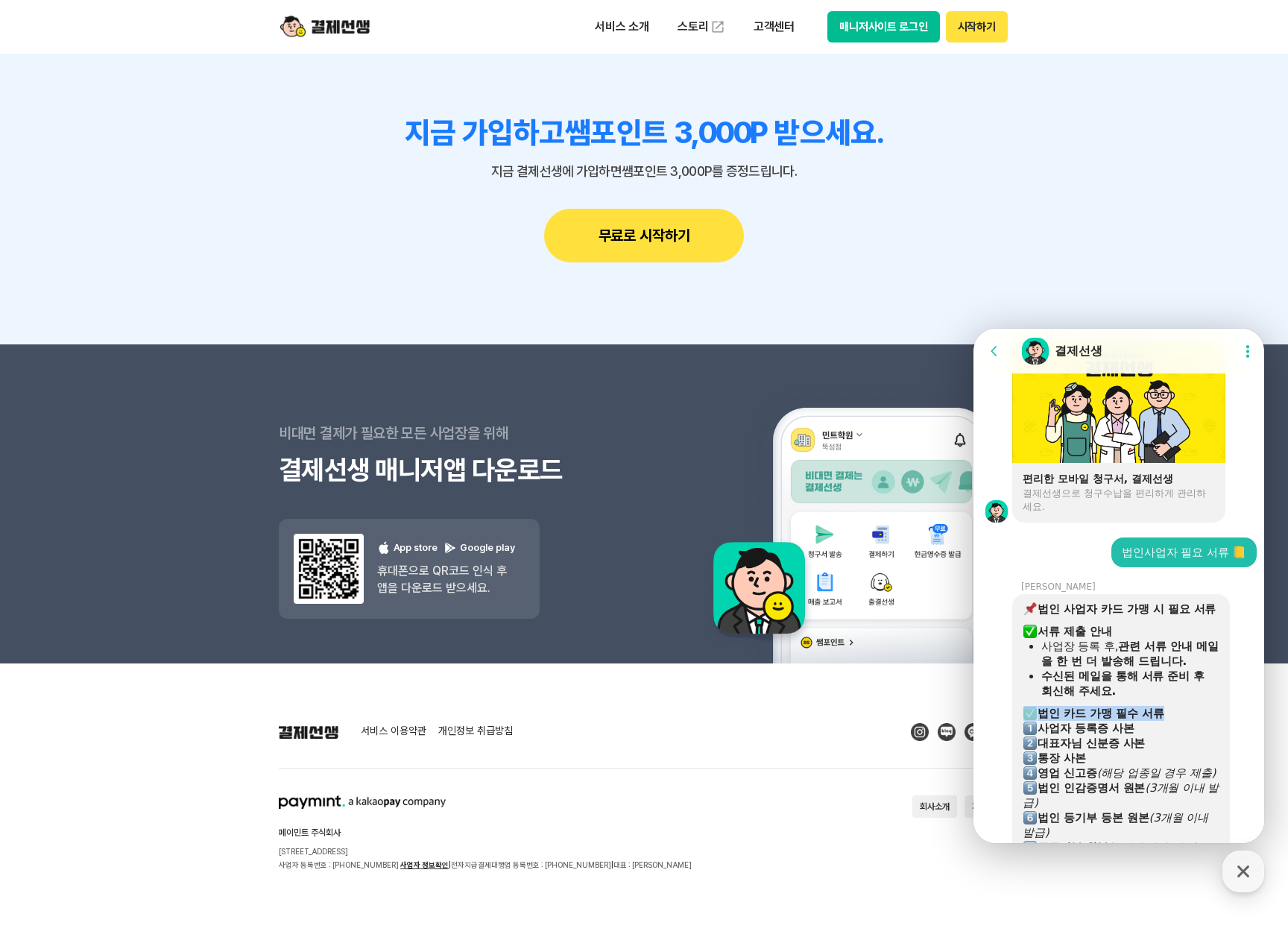
drag, startPoint x: 1147, startPoint y: 421, endPoint x: 1014, endPoint y: 421, distance: 133.0
click at [1014, 594] on div "법인 사업자 카드 가맹 시 필요 서류 ​ 서류 제출 안내 사업장 등록 후, 관련 서류 안내 메일을 한 번 더 발송해 드립니다. 수신된 메일을 …" at bounding box center [1121, 870] width 218 height 552
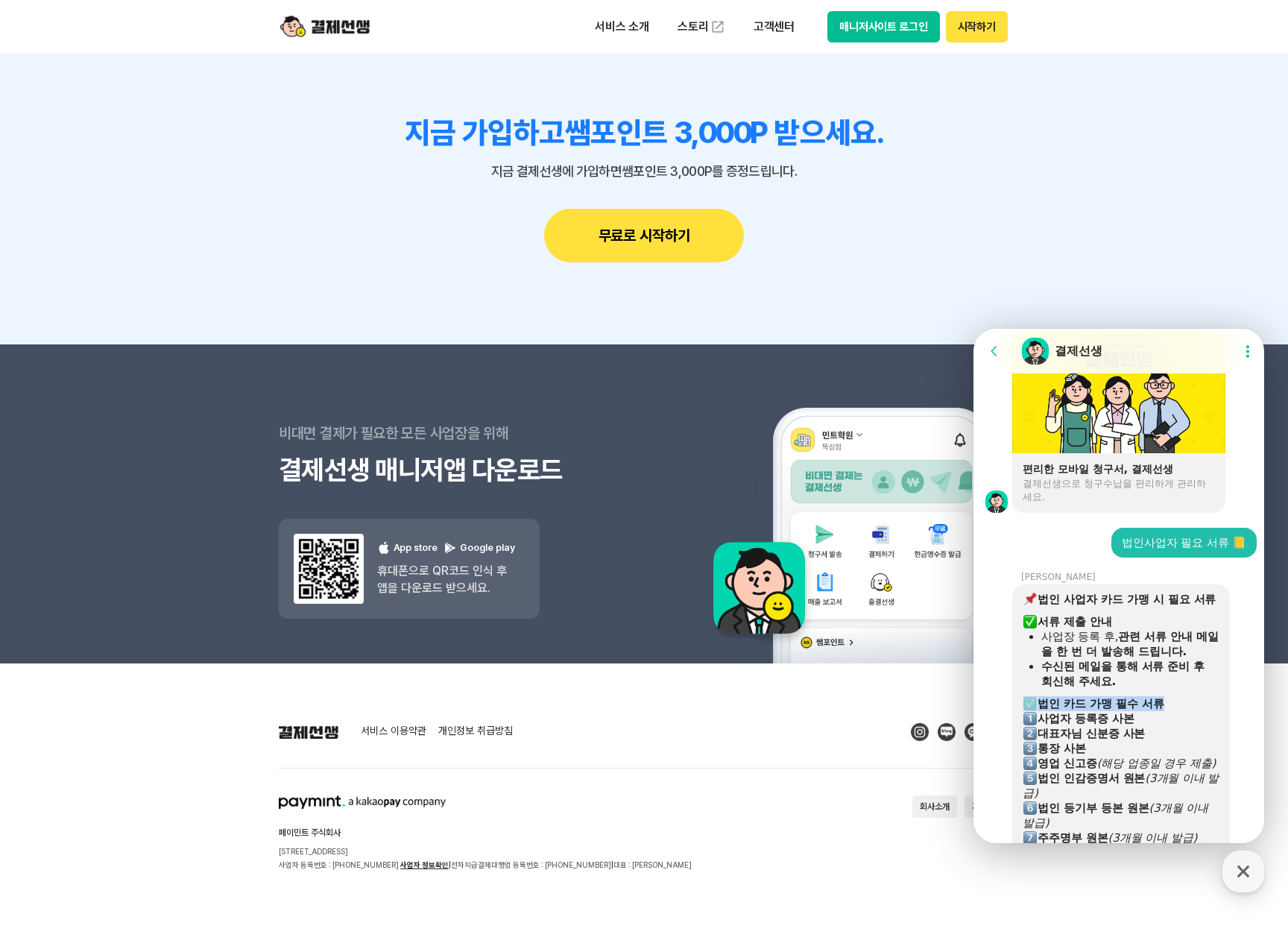
scroll to position [1187, 0]
click at [1124, 845] on div "​ 사용인감계 ​ (사용인감 날인 시 제출 / 법인 인감 날인 시 불필요)" at bounding box center [1121, 860] width 197 height 29
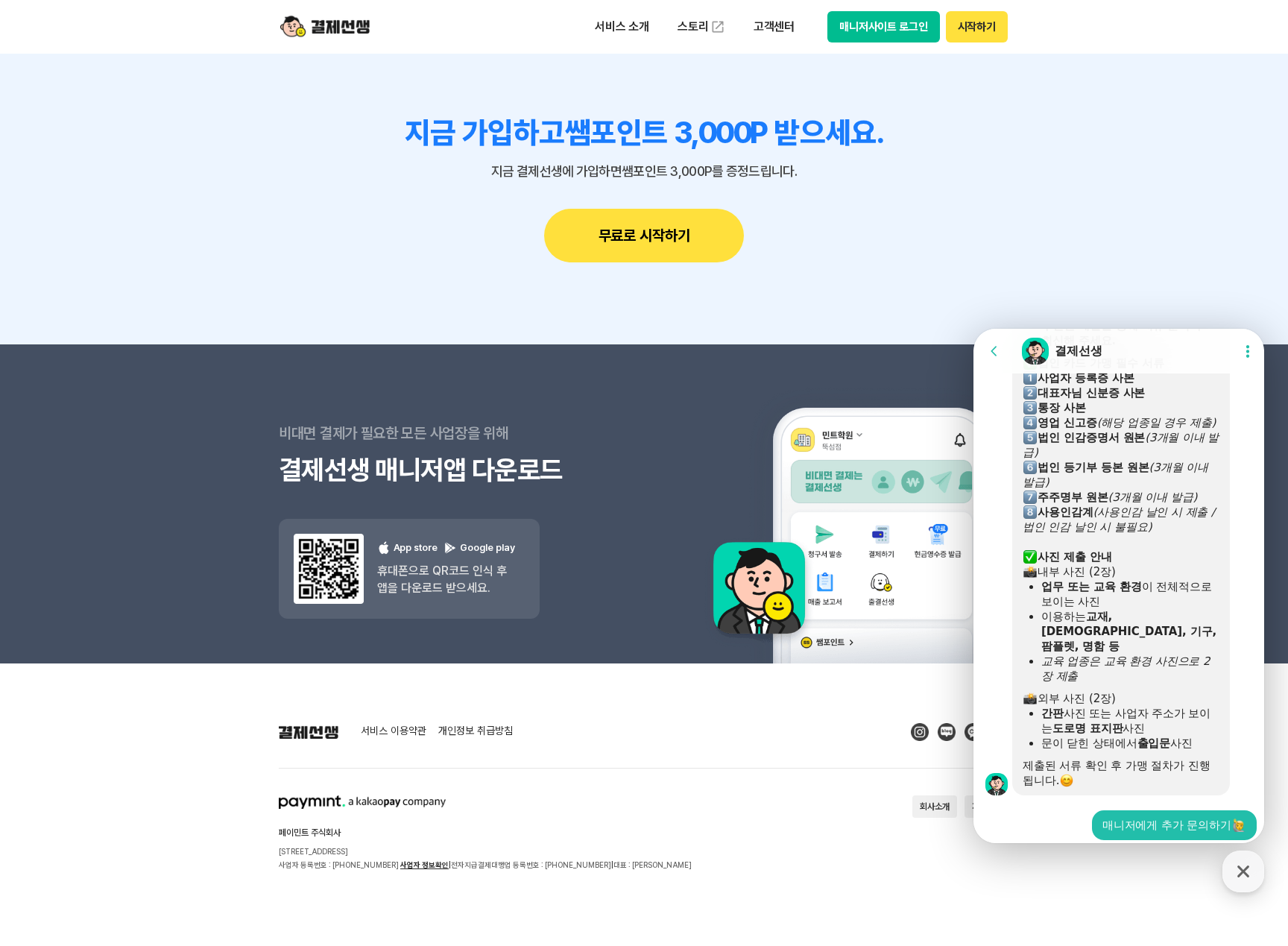
scroll to position [1529, 0]
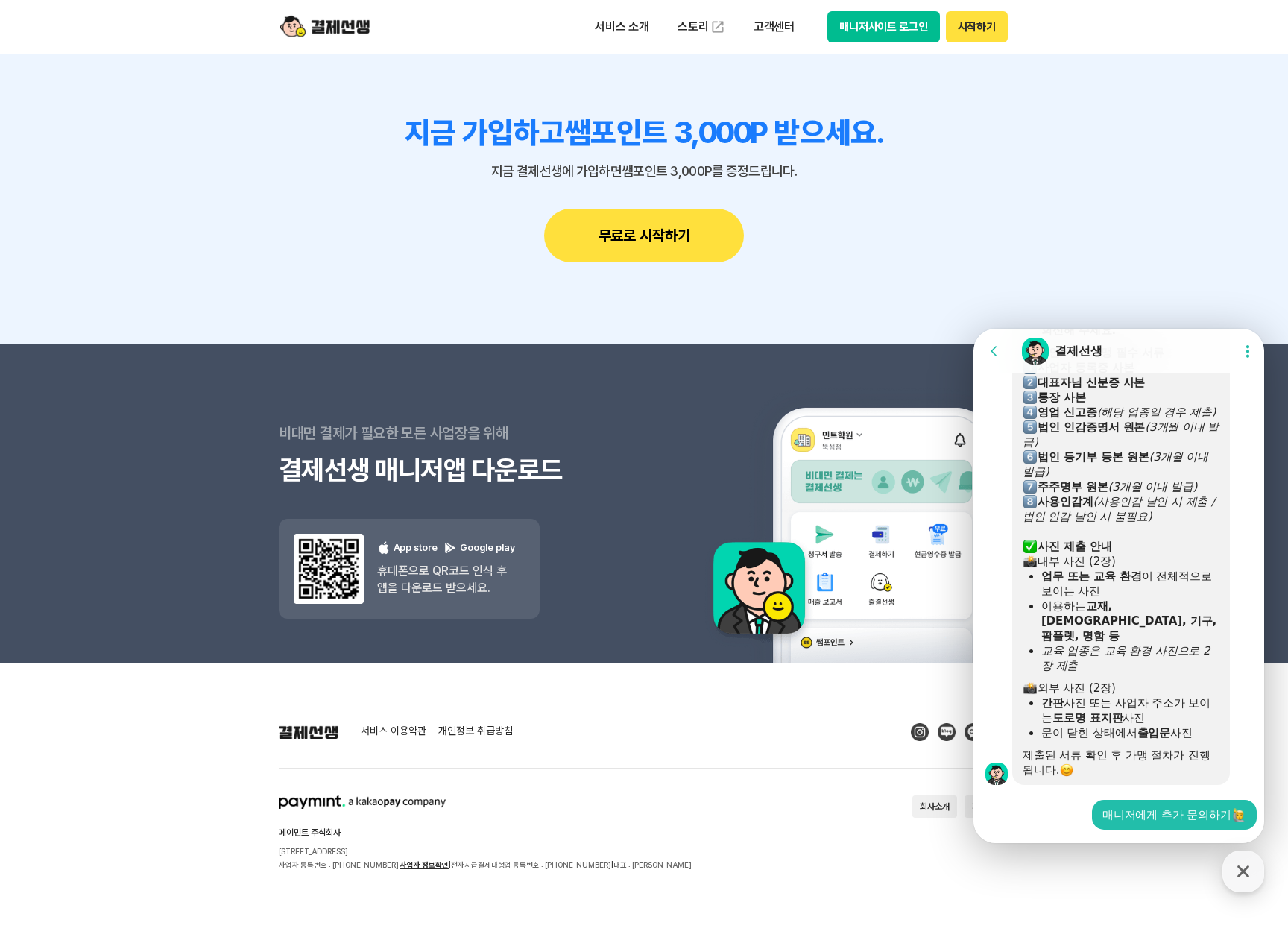
scroll to position [1539, 0]
type input "[PERSON_NAME]"
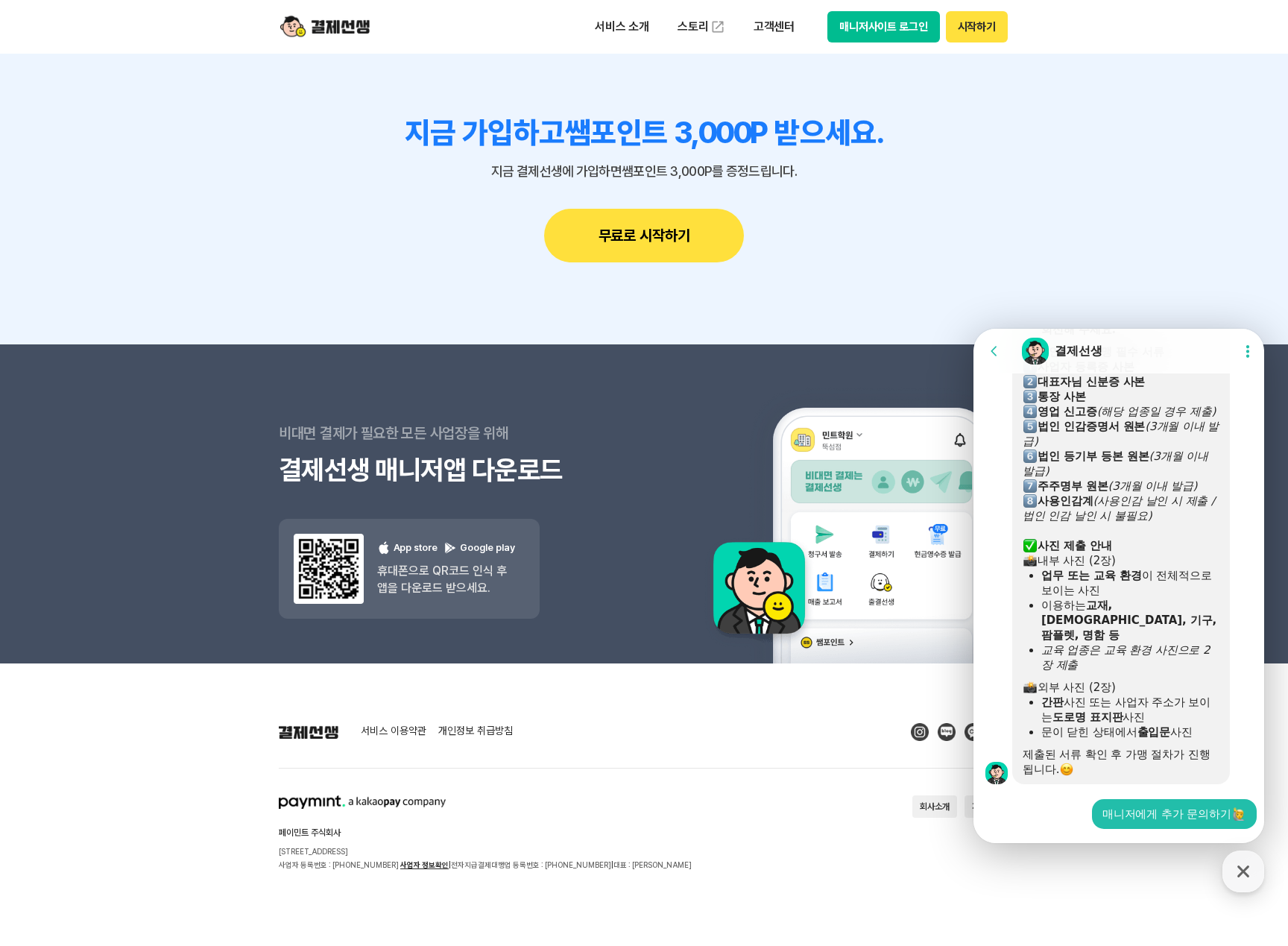
drag, startPoint x: 1158, startPoint y: 740, endPoint x: 1086, endPoint y: 729, distance: 72.8
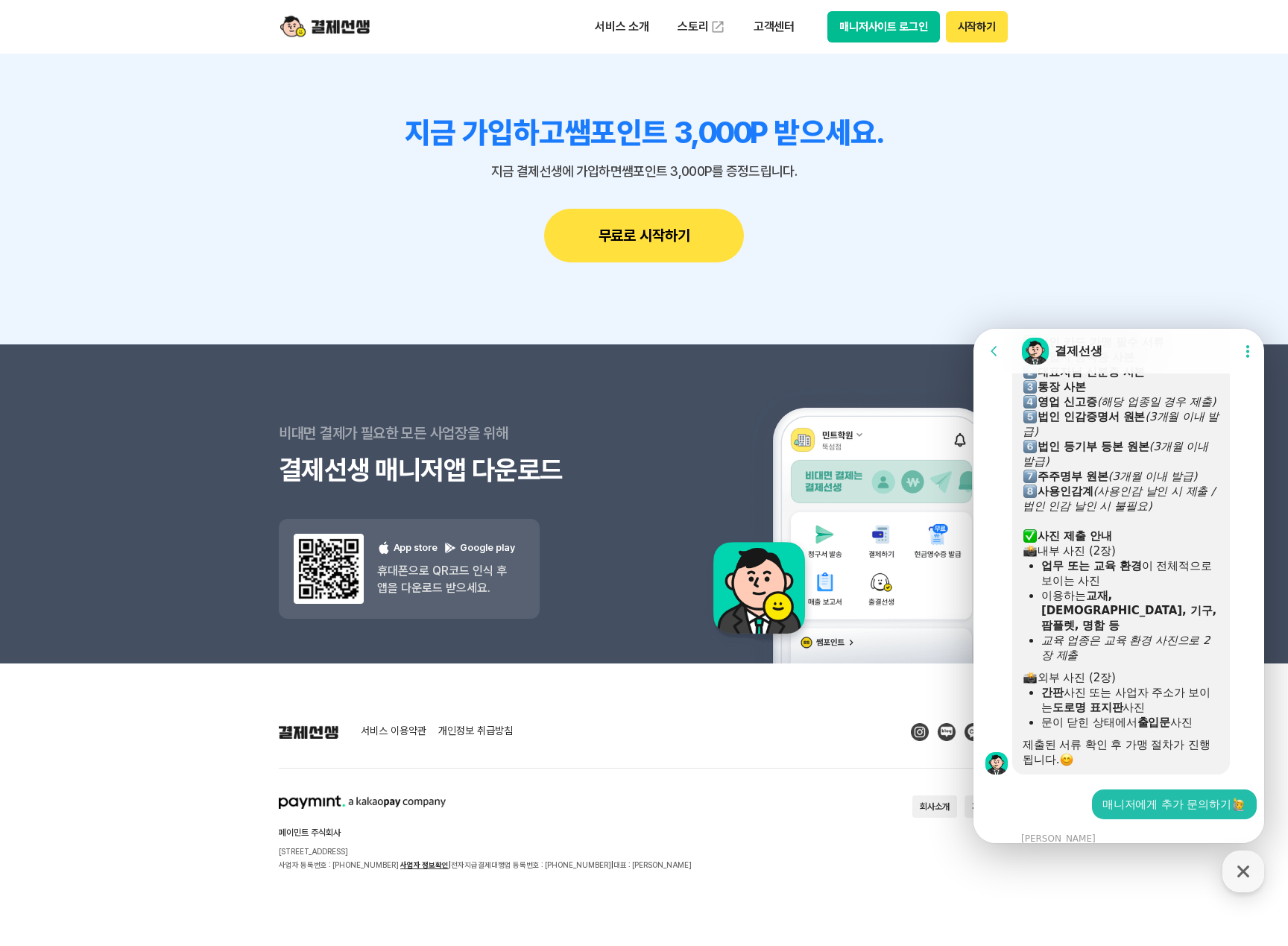
scroll to position [1549, 0]
type input "[PHONE_NUMBER]"
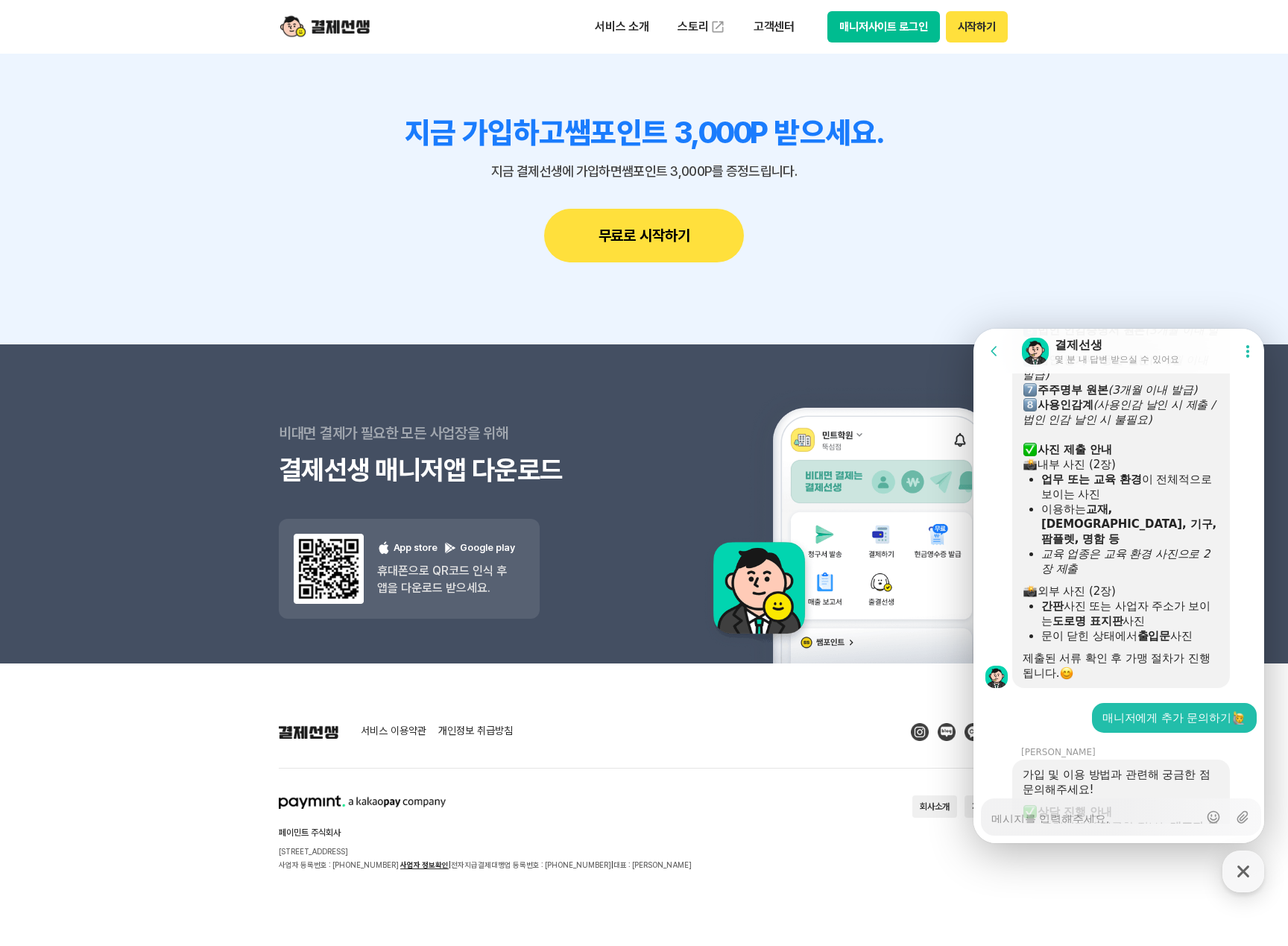
scroll to position [1651, 0]
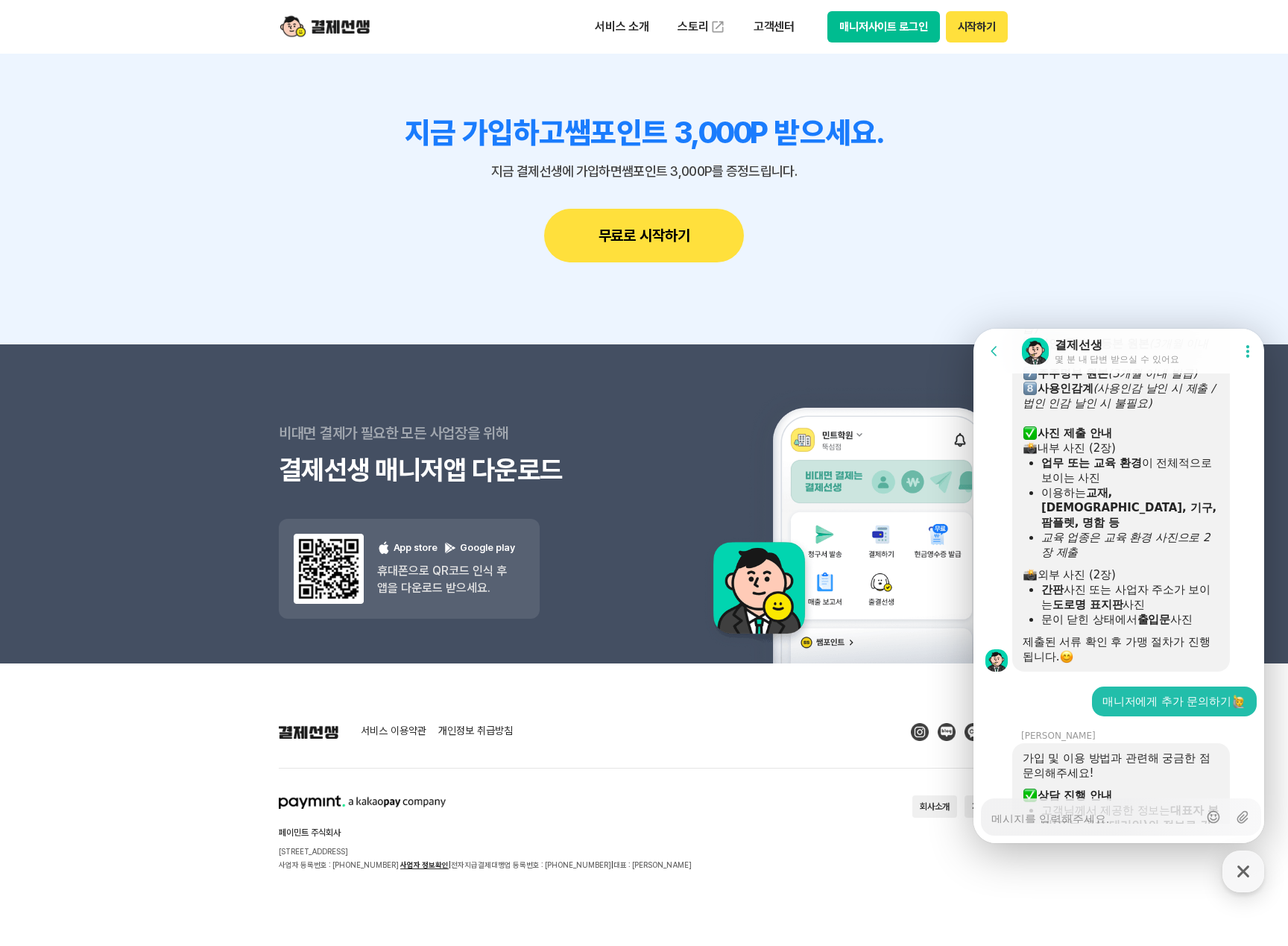
type textarea "x"
